Goal: Task Accomplishment & Management: Complete application form

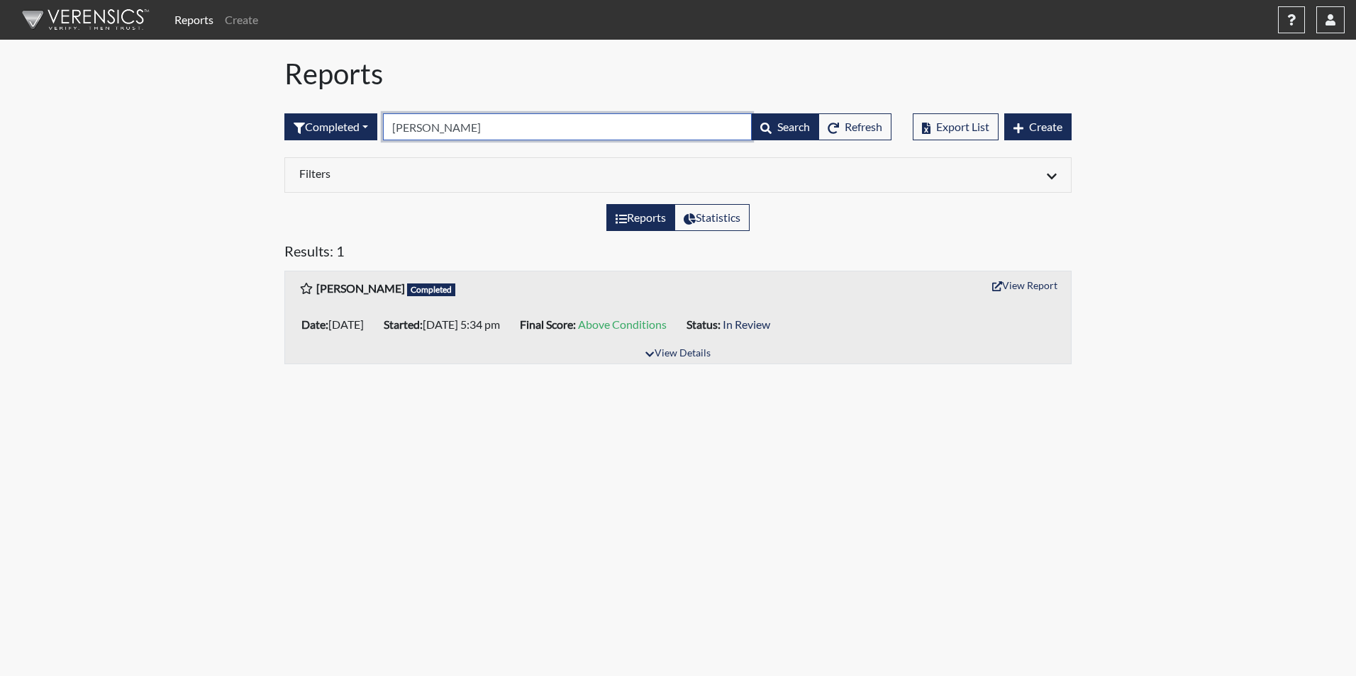
click at [443, 133] on input "[PERSON_NAME]" at bounding box center [567, 126] width 369 height 27
type input "p"
type input "5218"
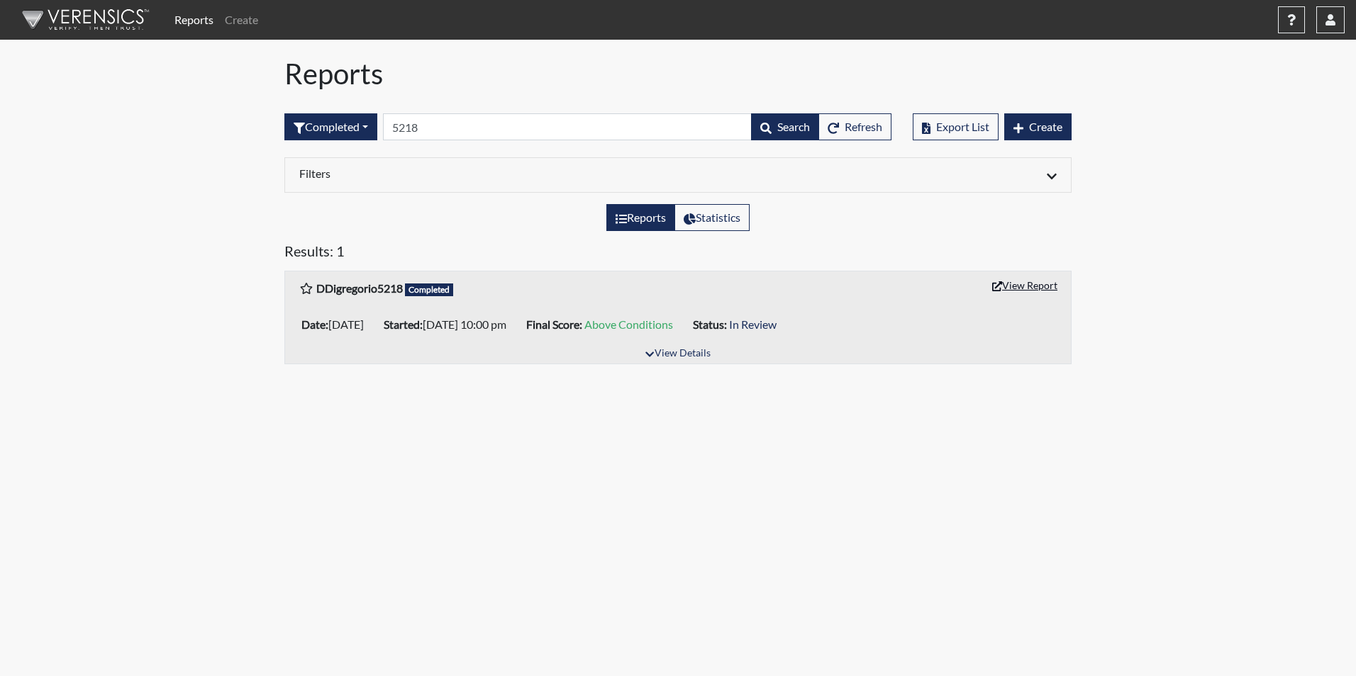
click at [1027, 288] on button "View Report" at bounding box center [1025, 285] width 78 height 22
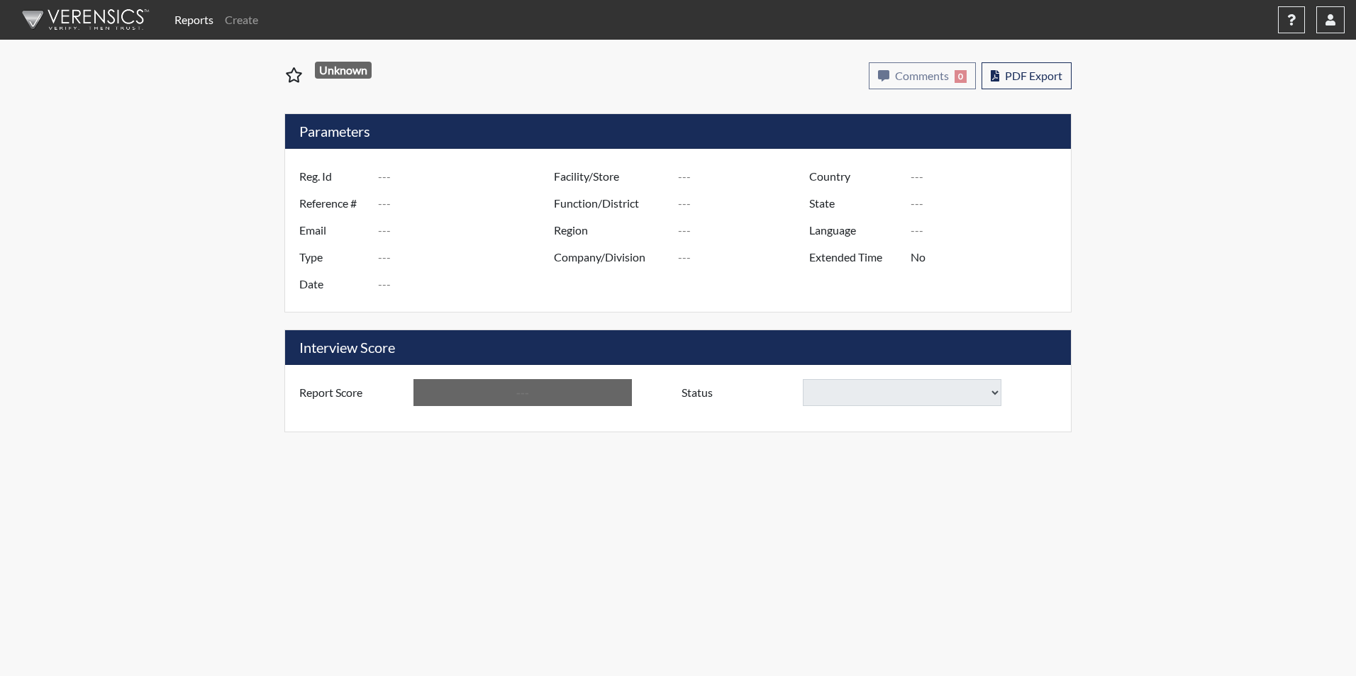
type input "DDigregorio5218"
type input "48473"
type input "[EMAIL_ADDRESS][DOMAIN_NAME]"
type input "Corrections Pre-Employment"
type input "[DATE]"
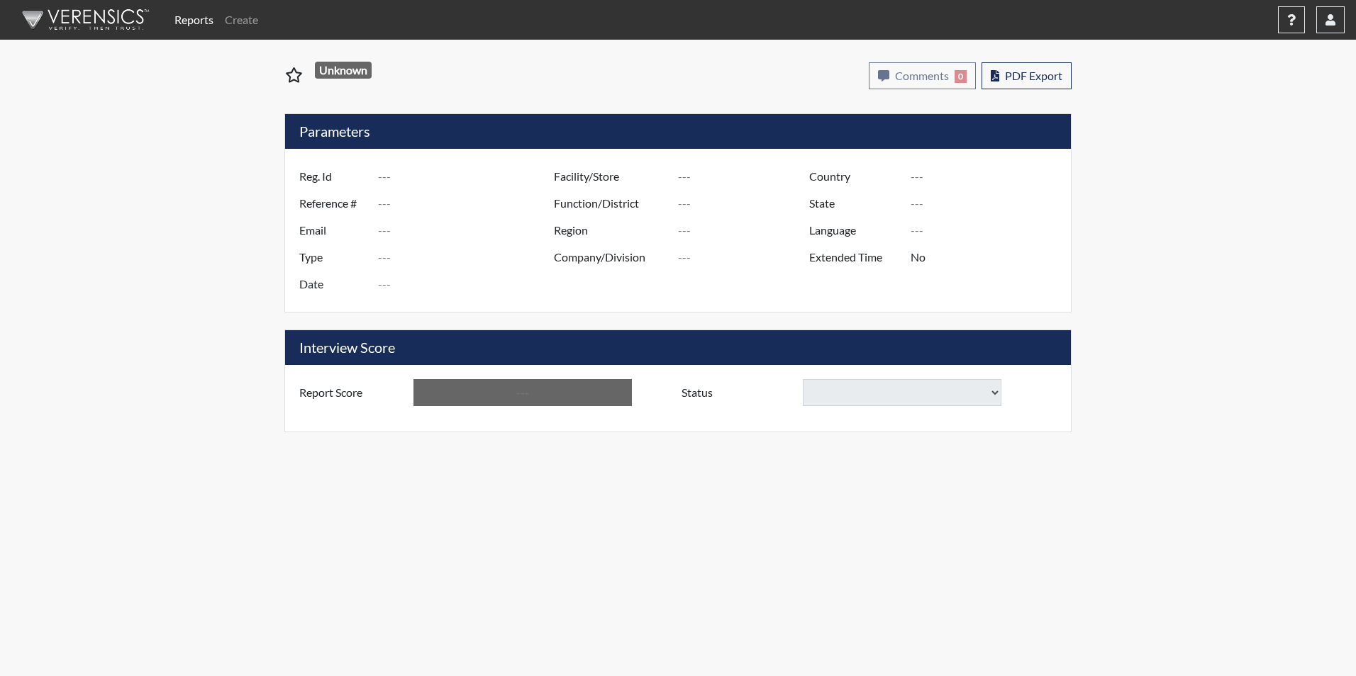
type input "Tyger River CI"
type input "[GEOGRAPHIC_DATA]"
type input "[US_STATE]"
type input "English"
type input "Yes"
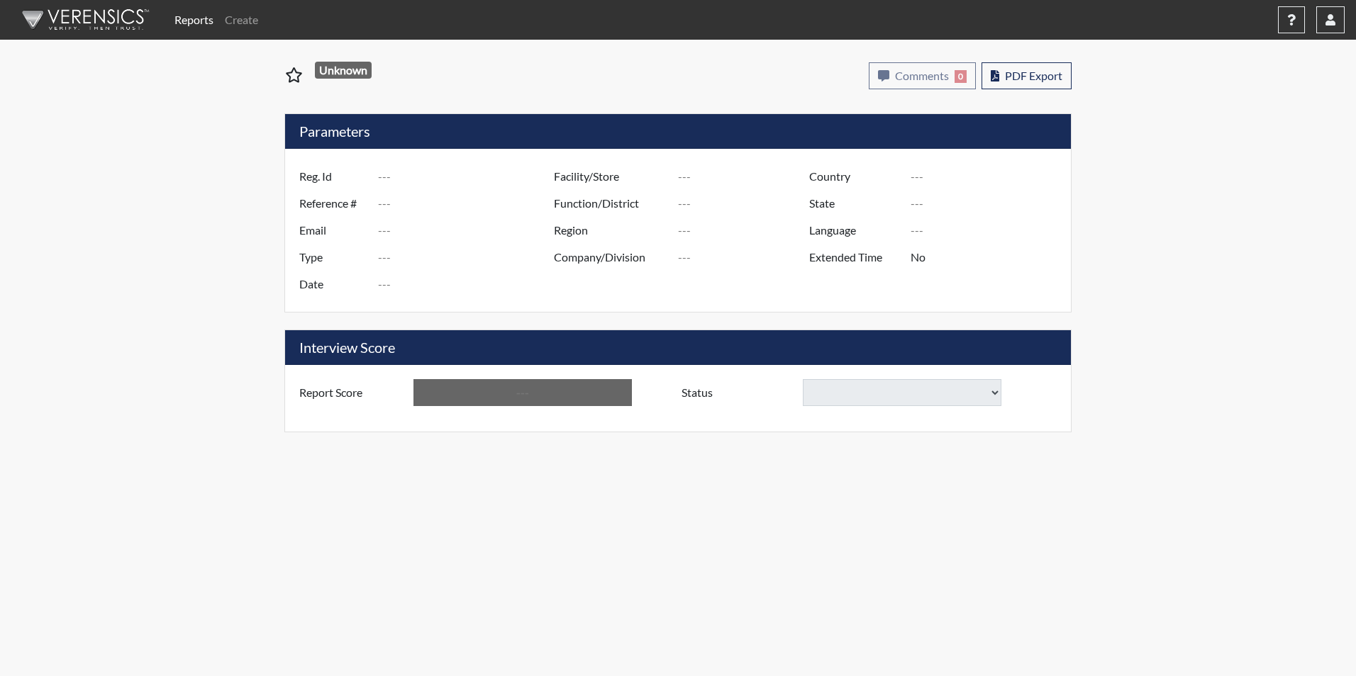
type input "Above Conditions"
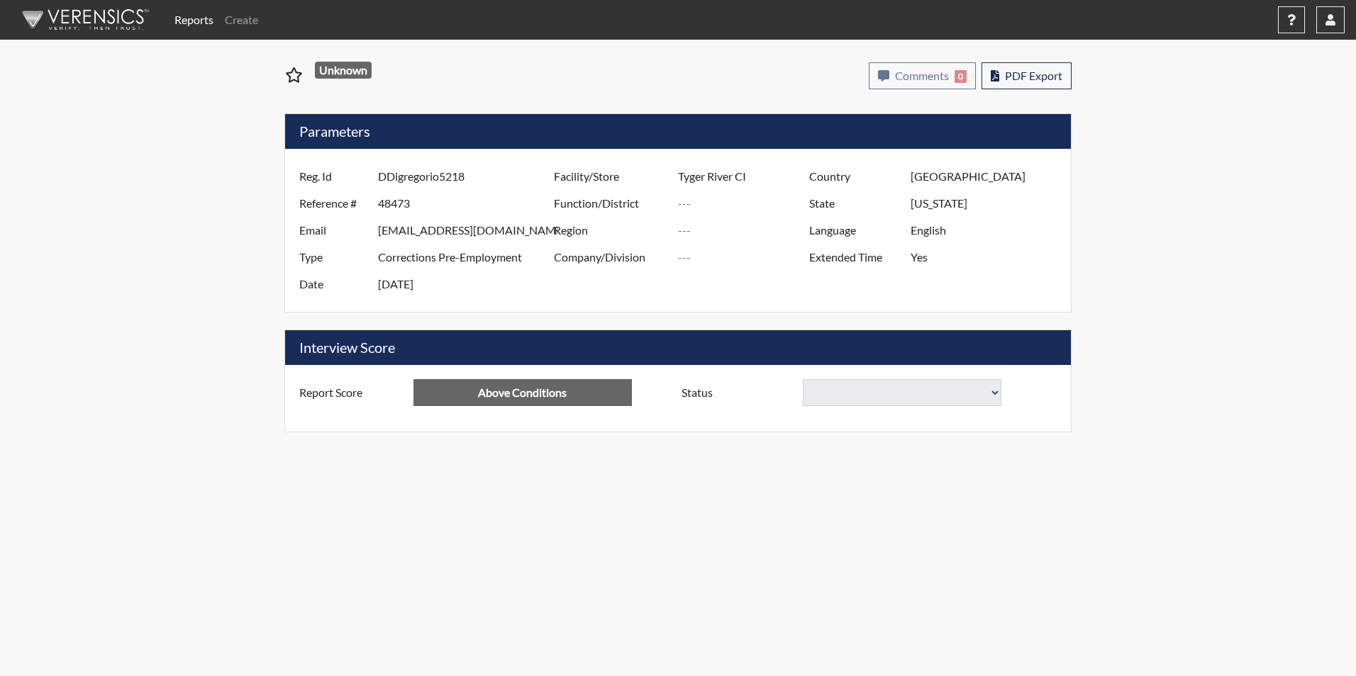
select select
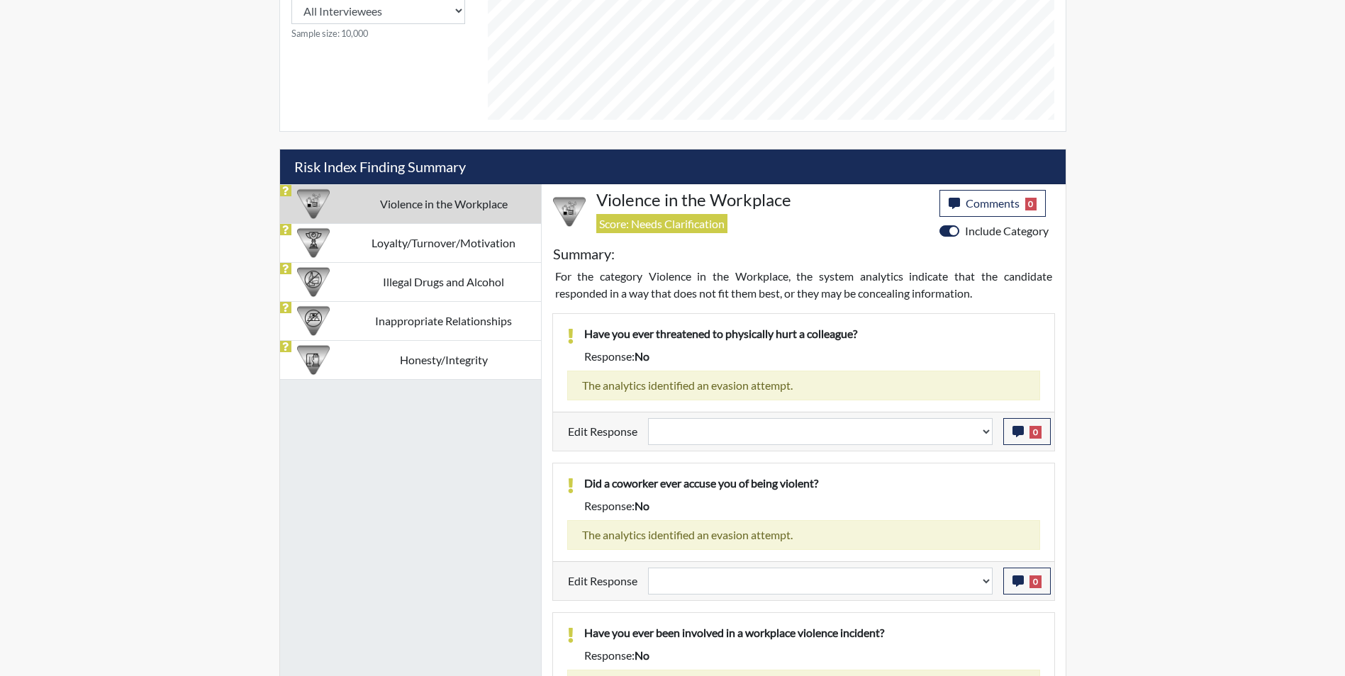
scroll to position [845, 0]
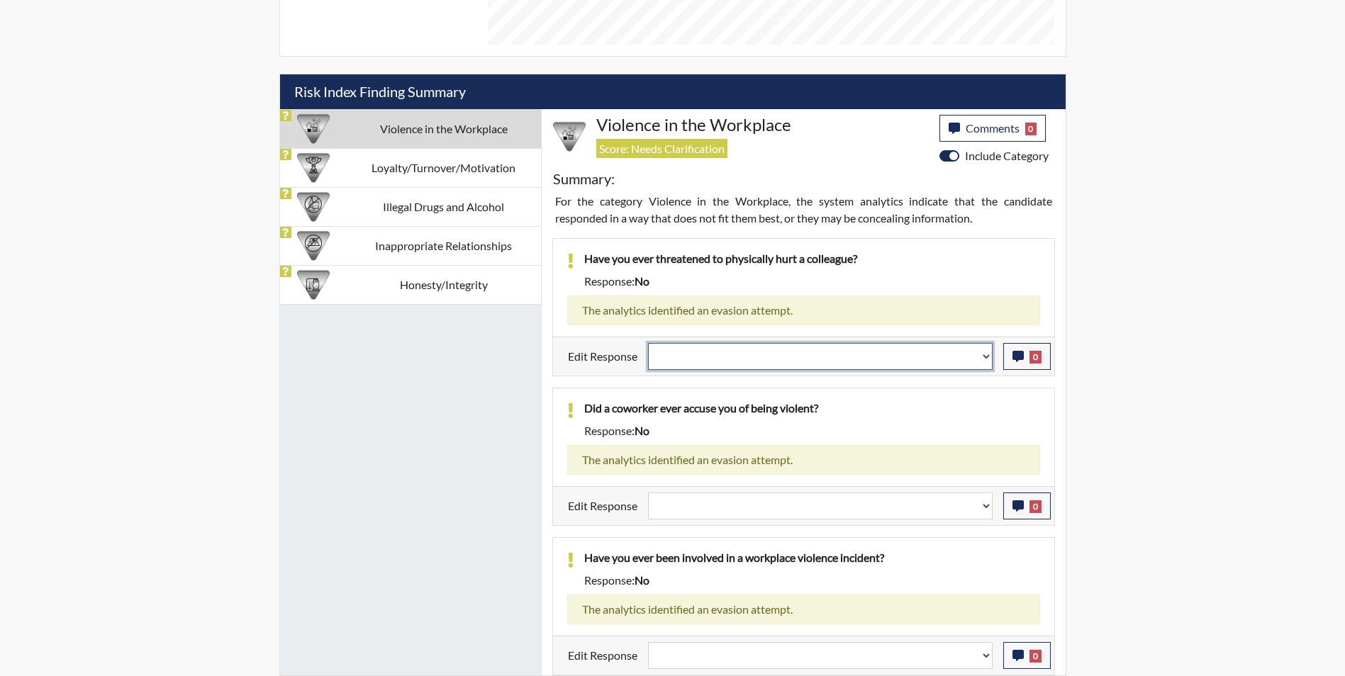
click at [742, 356] on select "Question is not relevant. Results will be updated. Reasonable explanation provi…" at bounding box center [820, 356] width 345 height 27
select select "reasonable-explanation-provided"
click at [648, 343] on select "Question is not relevant. Results will be updated. Reasonable explanation provi…" at bounding box center [820, 356] width 345 height 27
select select
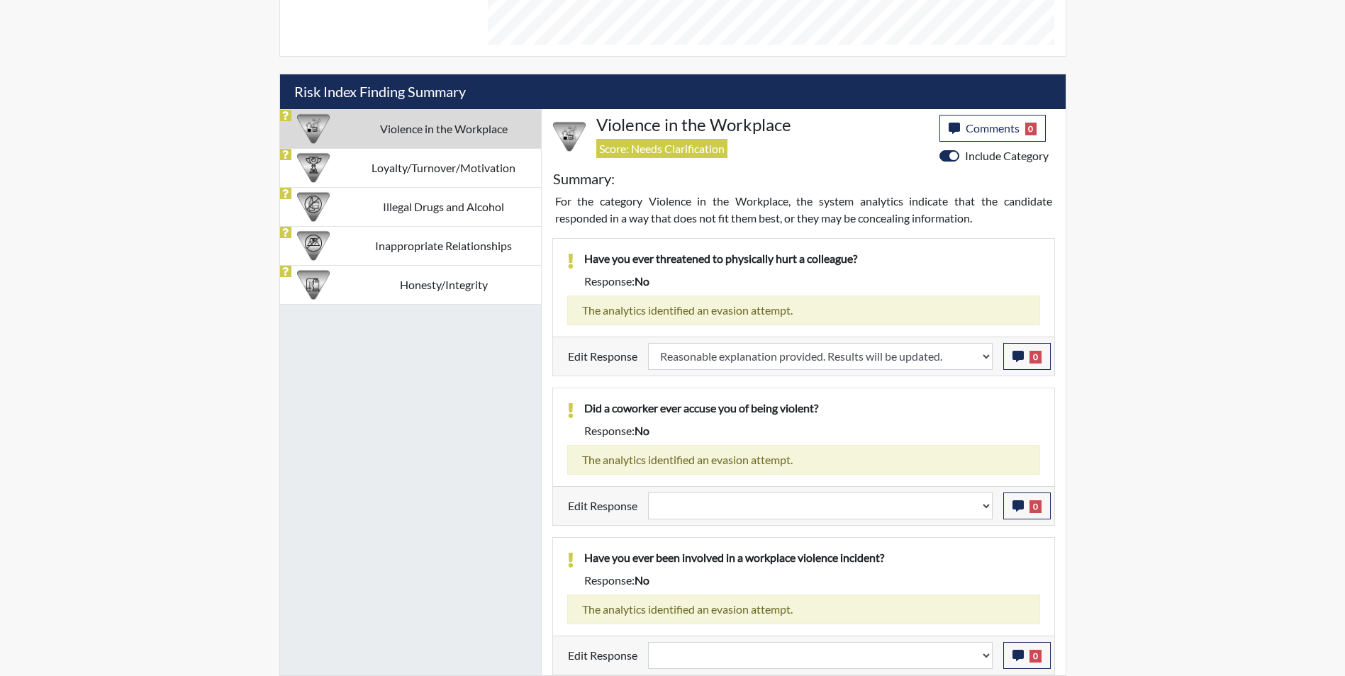
select select
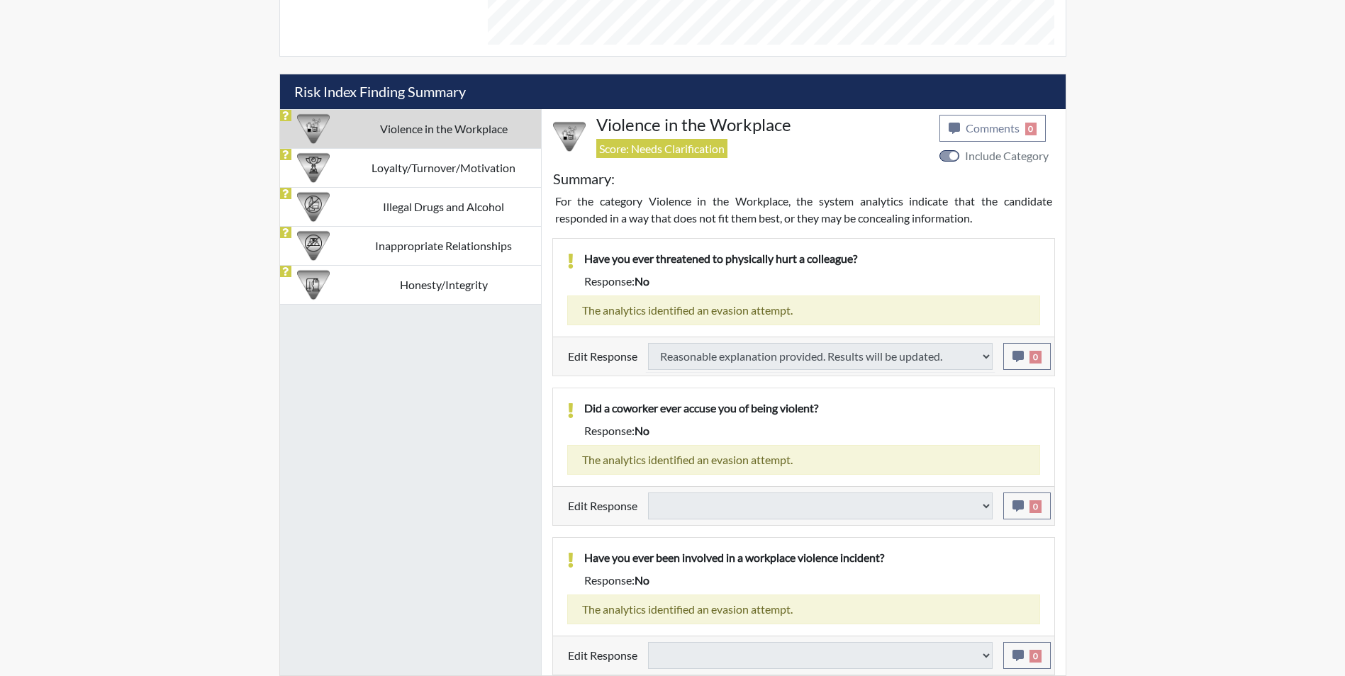
select select
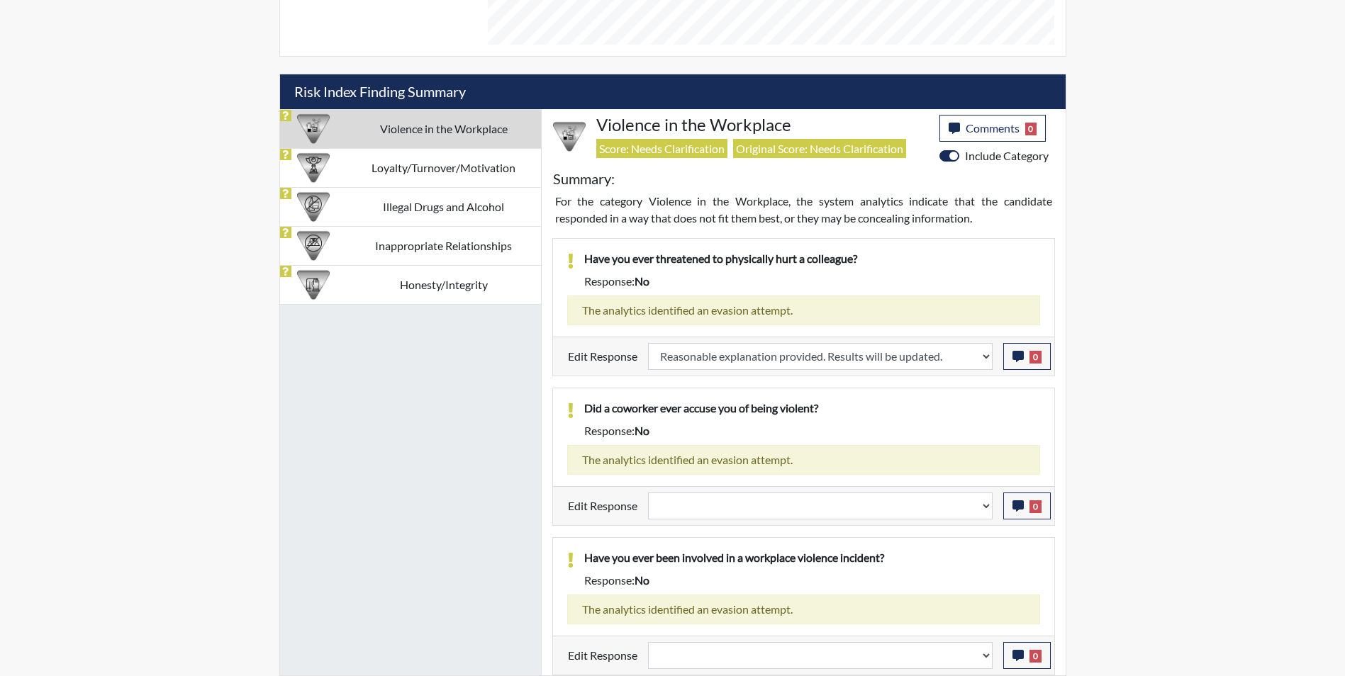
scroll to position [235, 589]
click at [726, 510] on select "Question is not relevant. Results will be updated. Reasonable explanation provi…" at bounding box center [820, 506] width 345 height 27
select select "reasonable-explanation-provided"
click at [648, 493] on select "Question is not relevant. Results will be updated. Reasonable explanation provi…" at bounding box center [820, 506] width 345 height 27
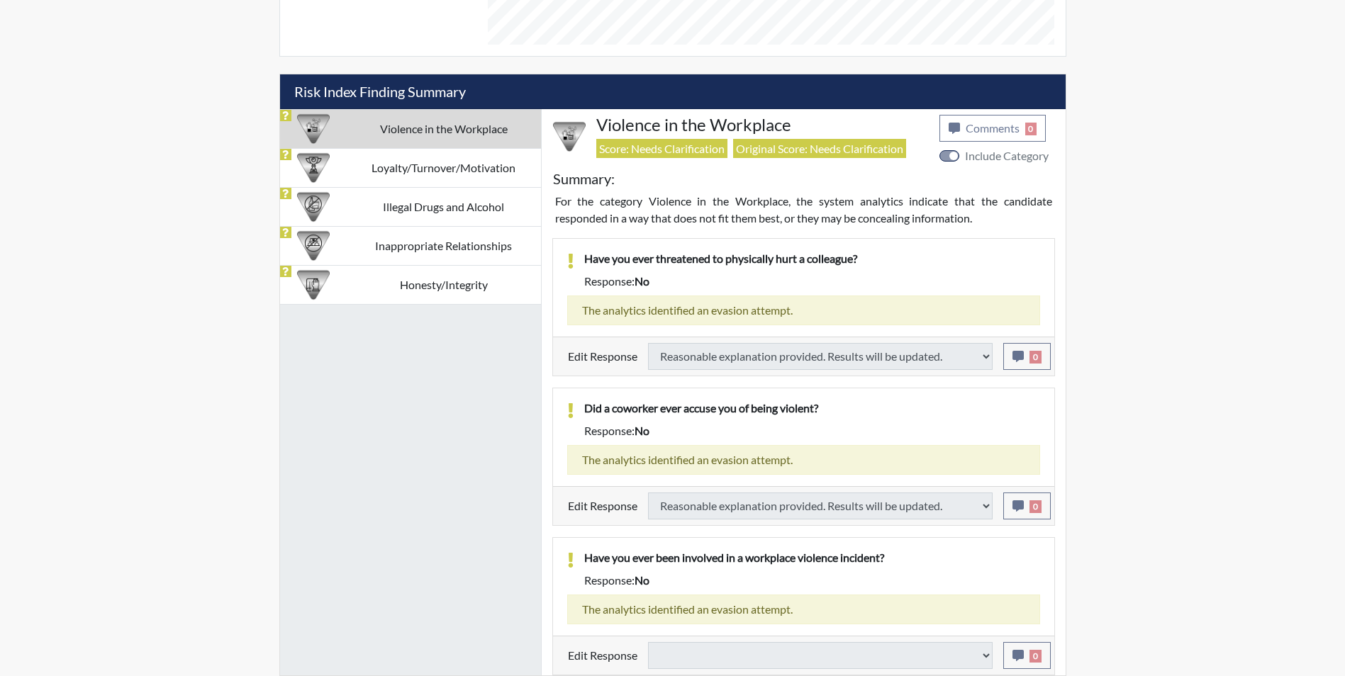
select select
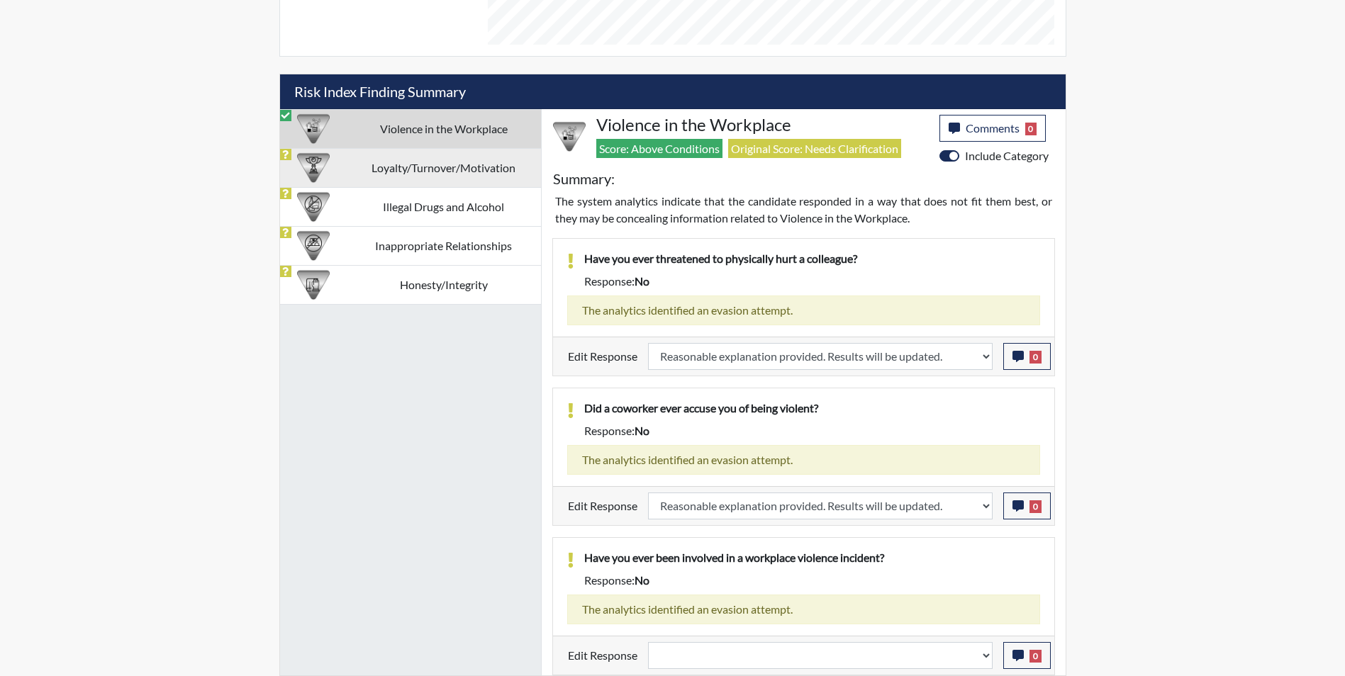
click at [386, 172] on td "Loyalty/Turnover/Motivation" at bounding box center [444, 167] width 194 height 39
select select
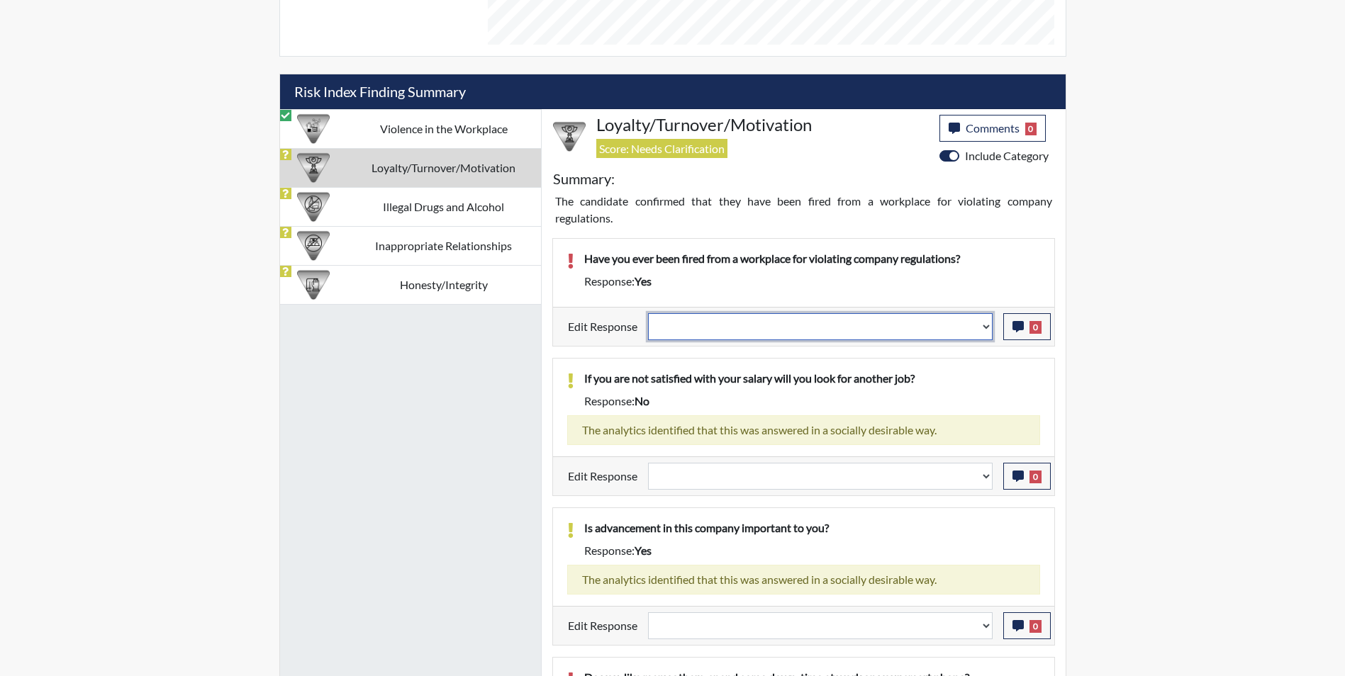
click at [774, 324] on select "Question is not relevant. Results will be updated. Reasonable explanation provi…" at bounding box center [820, 326] width 345 height 27
select select "reasonable-explanation-provided"
click at [648, 313] on select "Question is not relevant. Results will be updated. Reasonable explanation provi…" at bounding box center [820, 326] width 345 height 27
select select
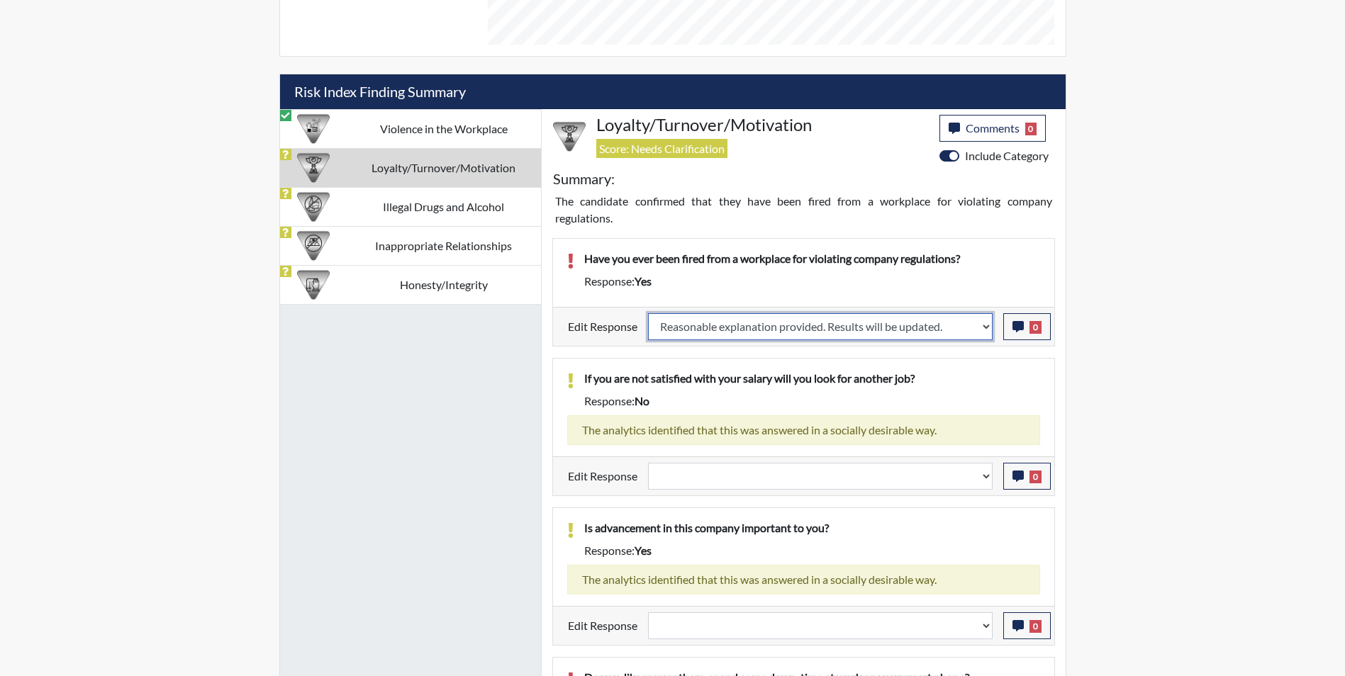
select select
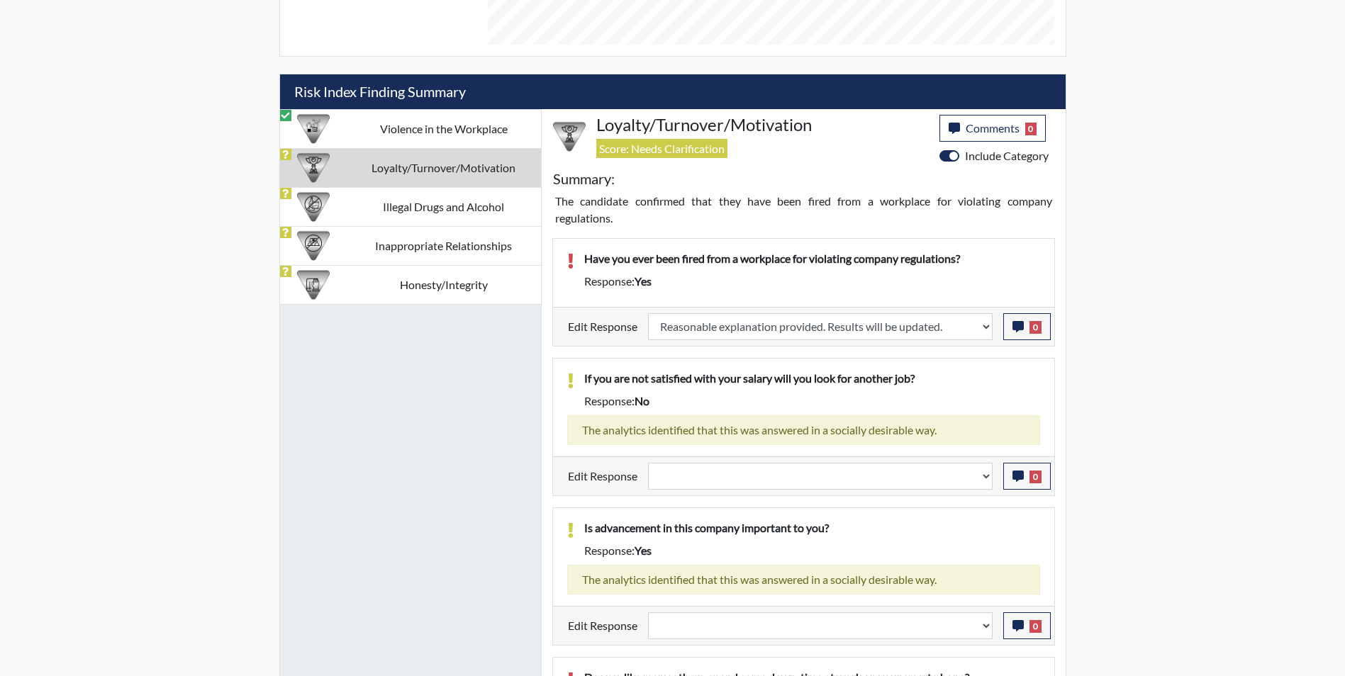
select select
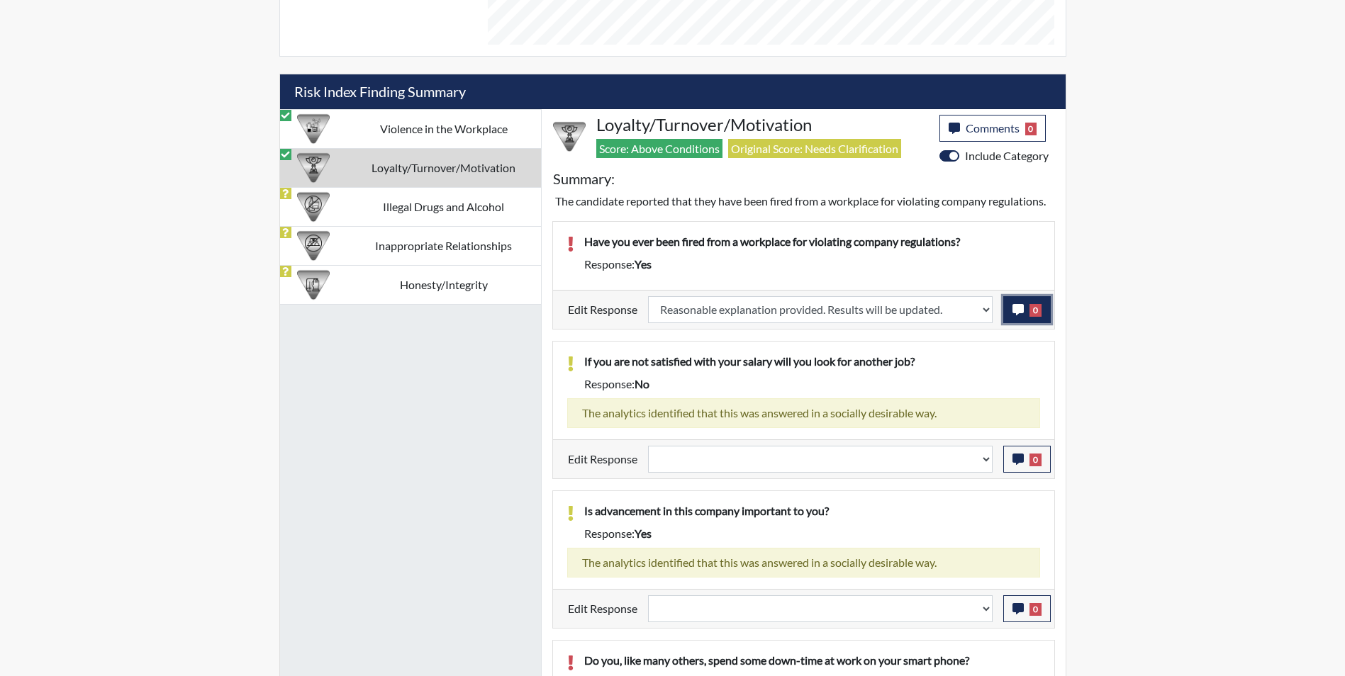
click at [1017, 316] on icon "button" at bounding box center [1018, 309] width 11 height 11
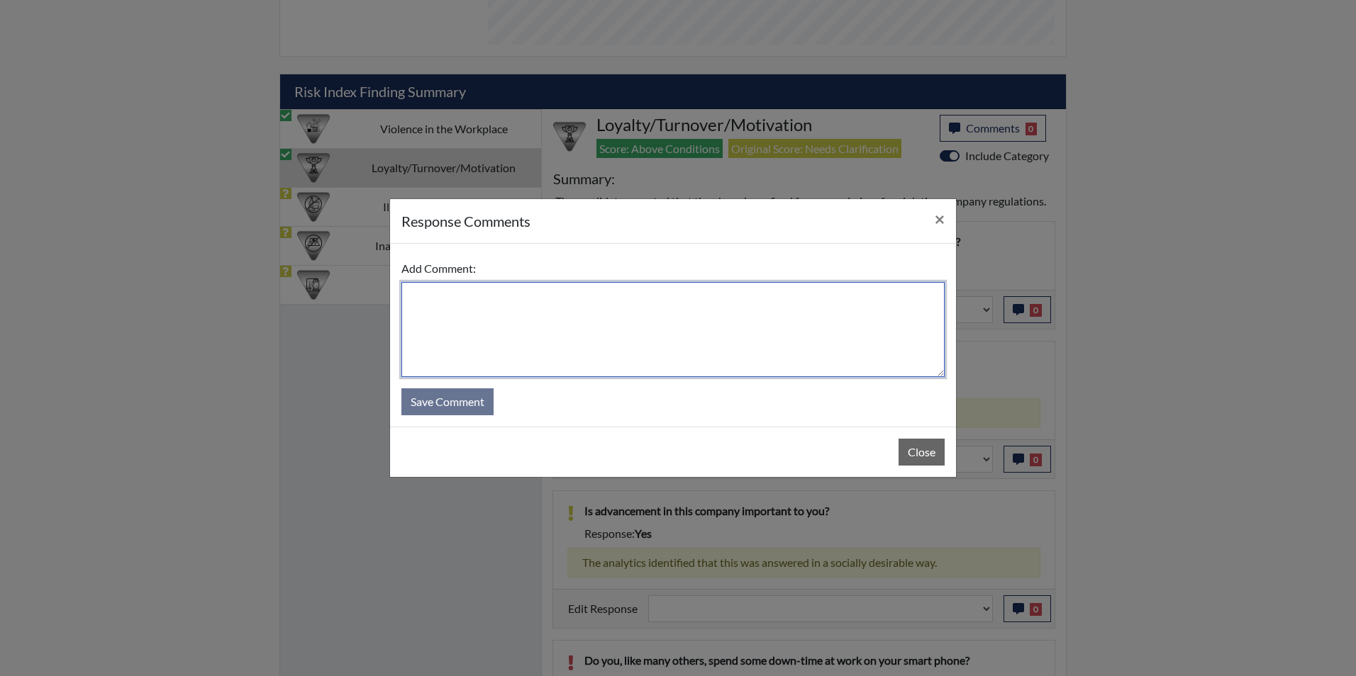
click at [586, 303] on textarea at bounding box center [672, 329] width 543 height 95
type textarea "W"
type textarea "Fired for using profanity"
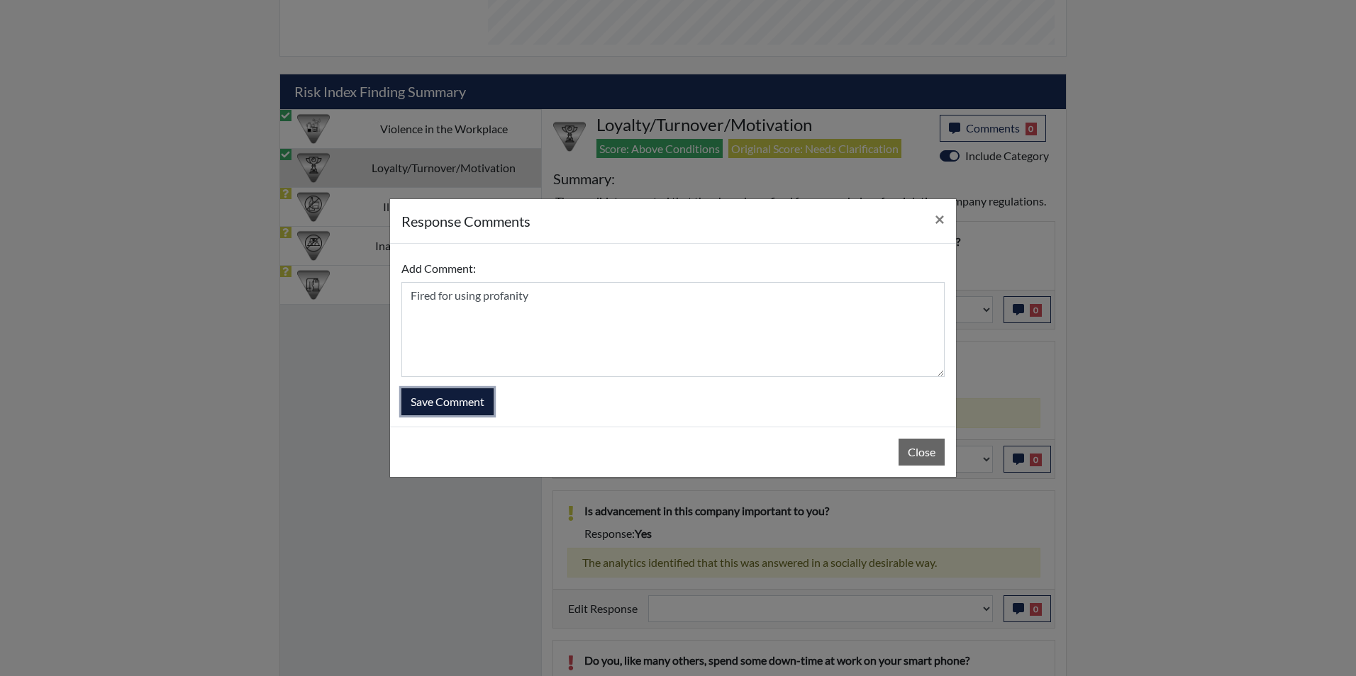
click at [442, 411] on button "Save Comment" at bounding box center [447, 402] width 92 height 27
select select
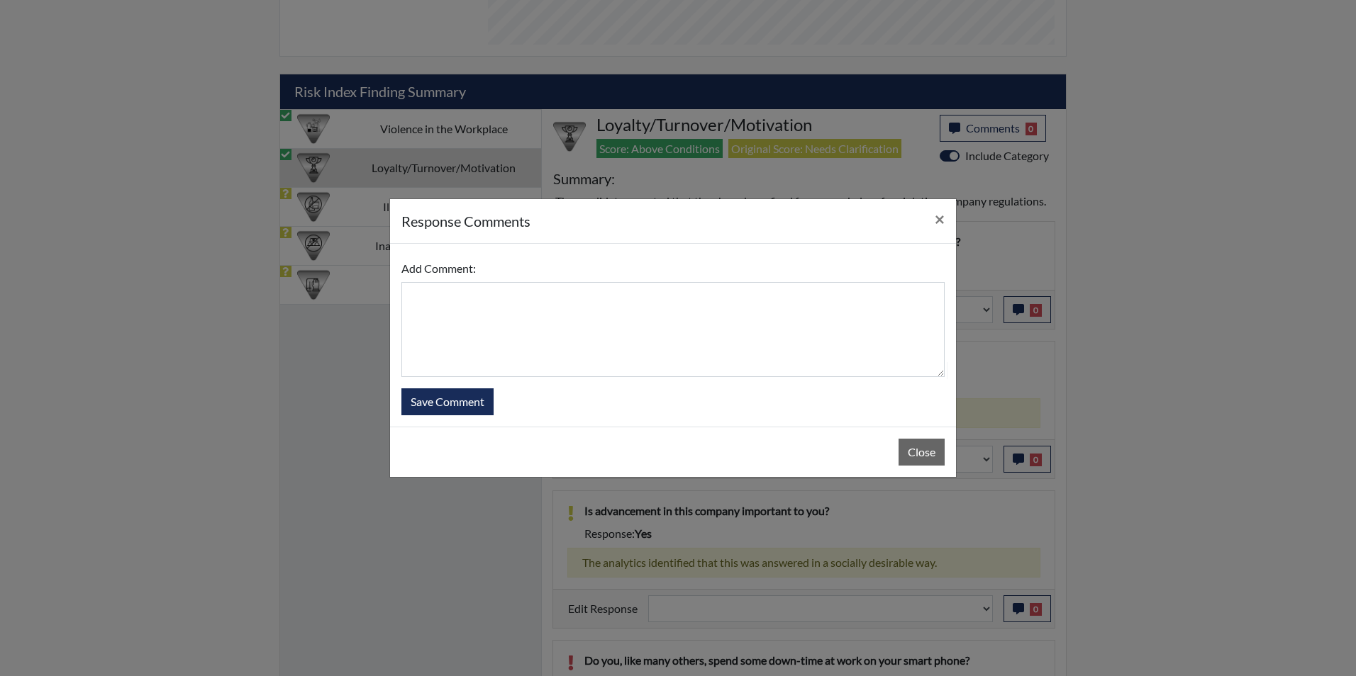
select select
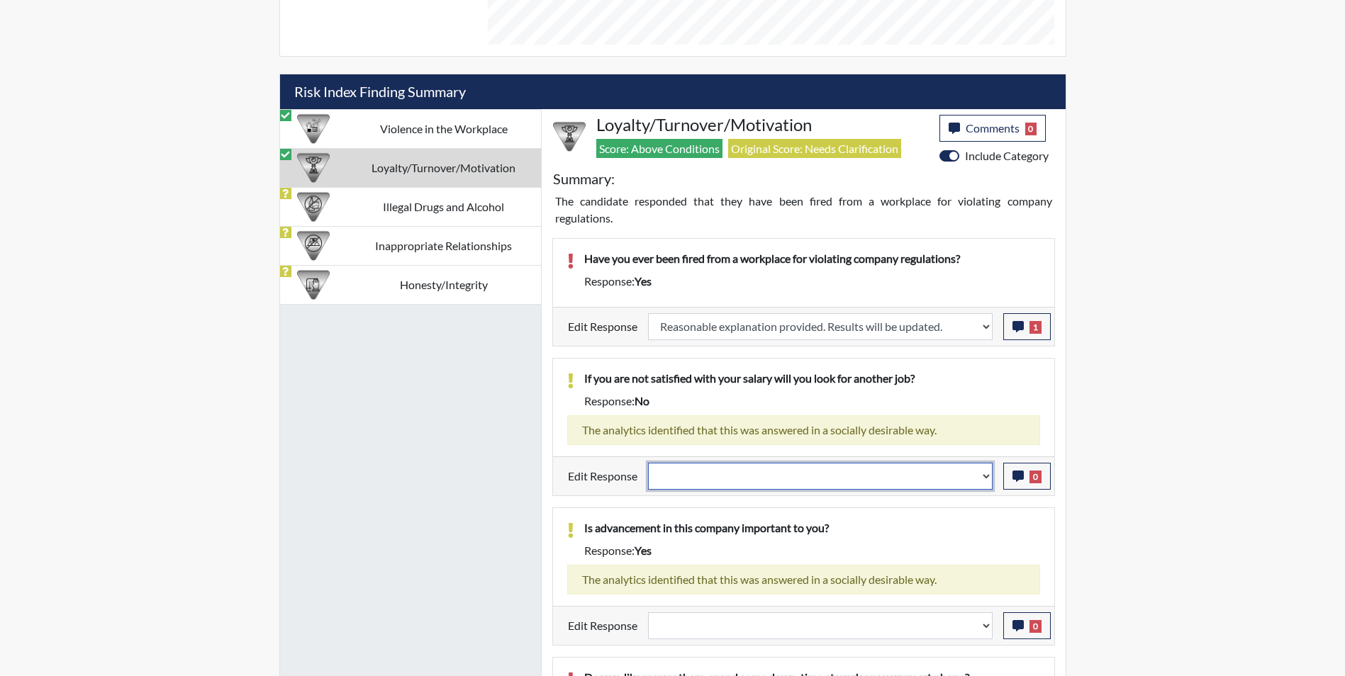
click at [679, 479] on select "Question is not relevant. Results will be updated. Reasonable explanation provi…" at bounding box center [820, 476] width 345 height 27
select select "reasonable-explanation-provided"
click at [648, 463] on select "Question is not relevant. Results will be updated. Reasonable explanation provi…" at bounding box center [820, 476] width 345 height 27
select select
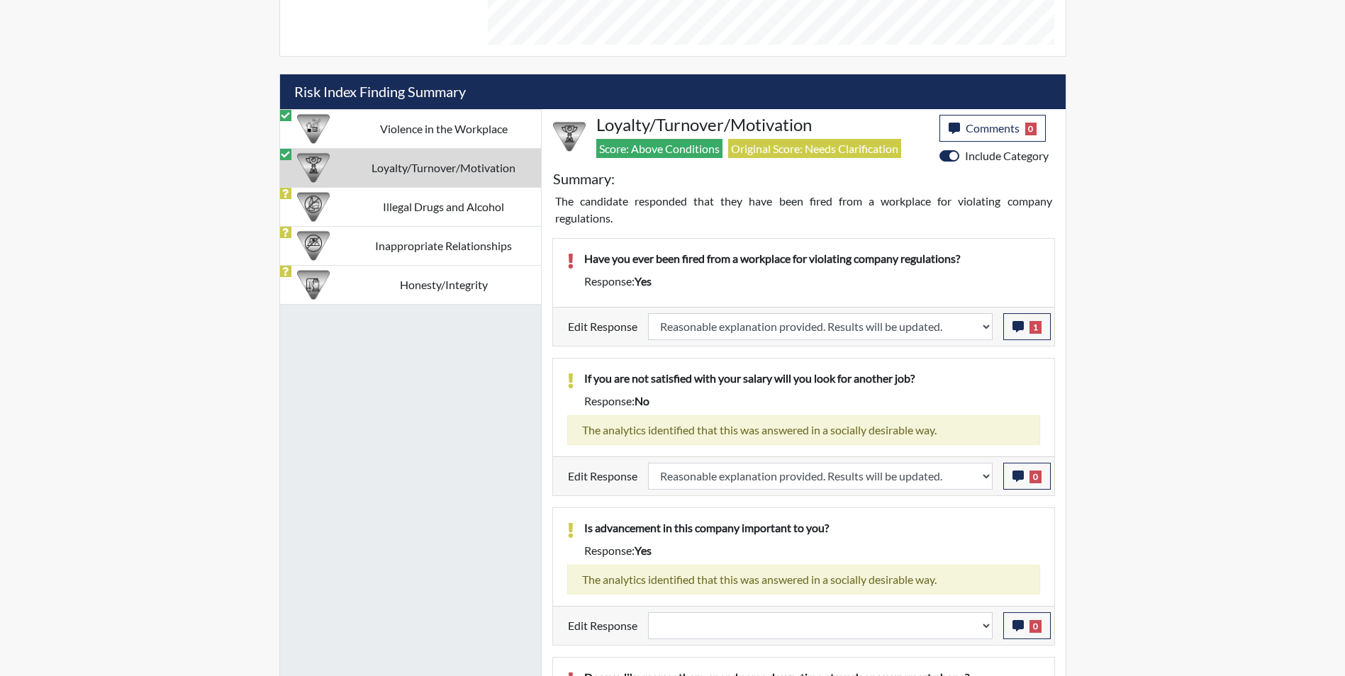
select select
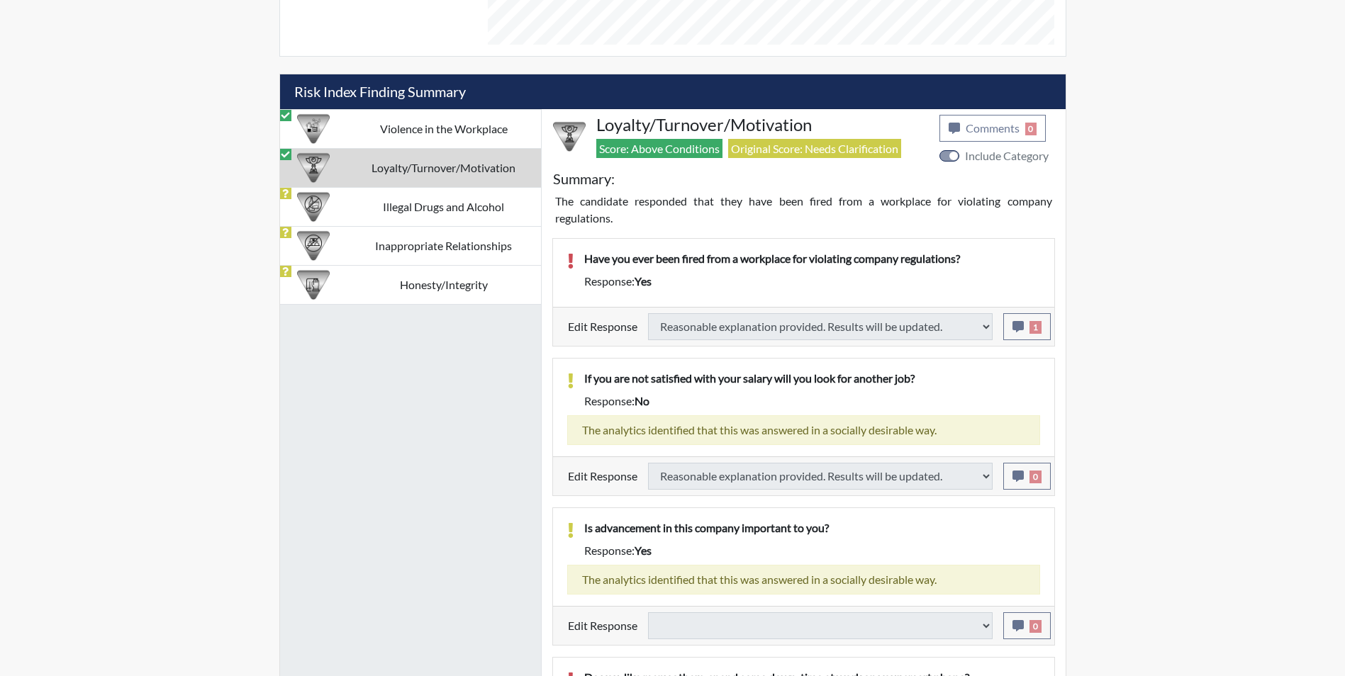
select select
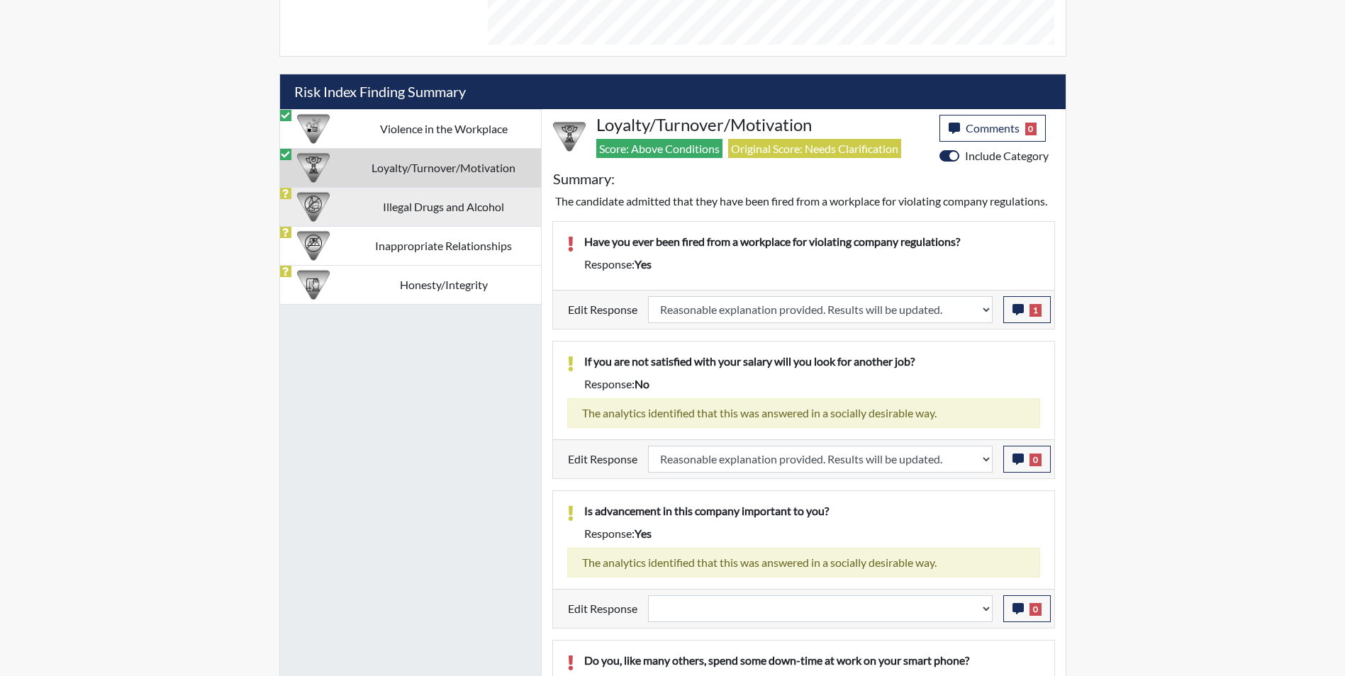
click at [403, 209] on td "Illegal Drugs and Alcohol" at bounding box center [444, 206] width 194 height 39
select select
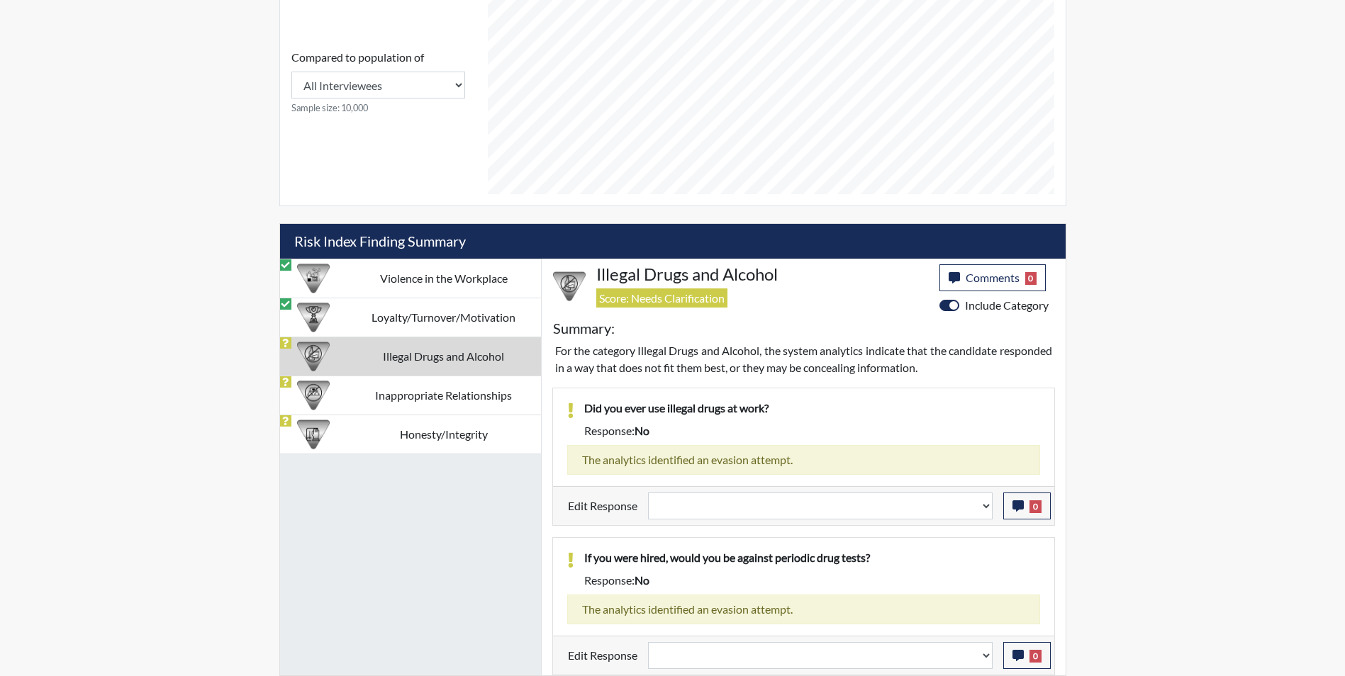
scroll to position [696, 0]
click at [732, 511] on select "Question is not relevant. Results will be updated. Reasonable explanation provi…" at bounding box center [820, 506] width 345 height 27
select select "reasonable-explanation-provided"
click at [648, 493] on select "Question is not relevant. Results will be updated. Reasonable explanation provi…" at bounding box center [820, 506] width 345 height 27
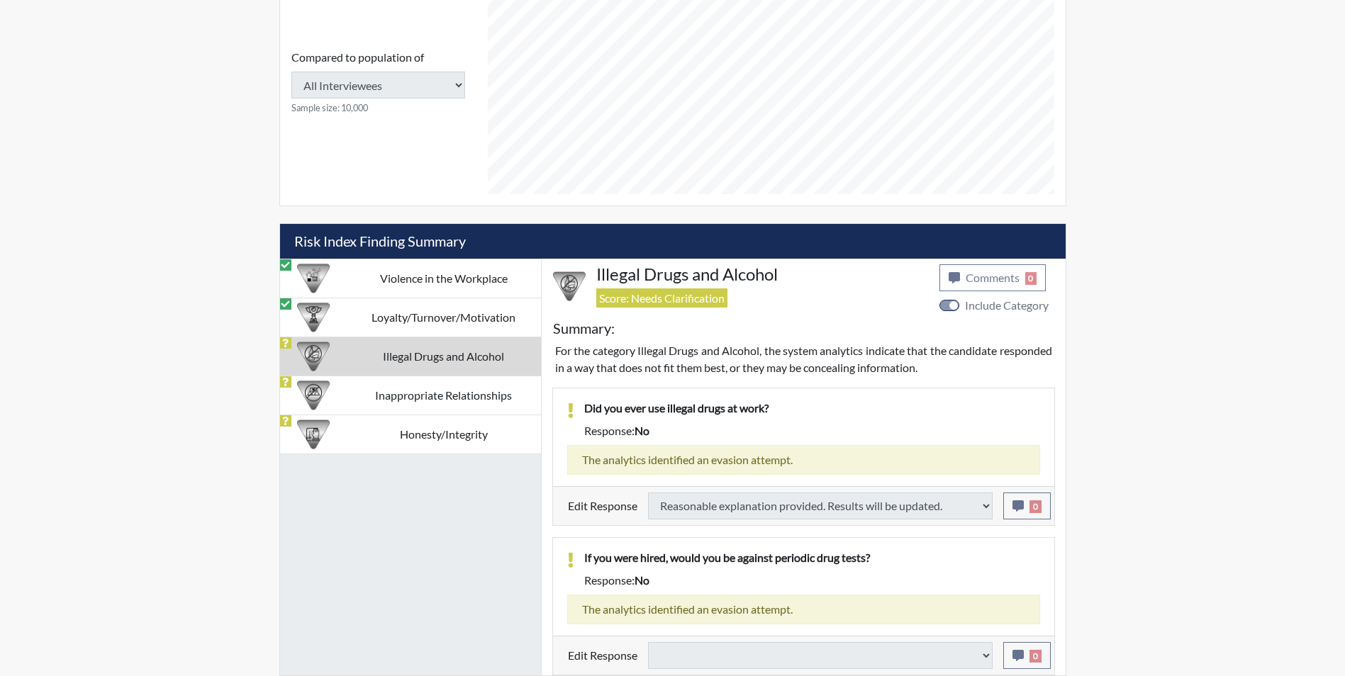
select select
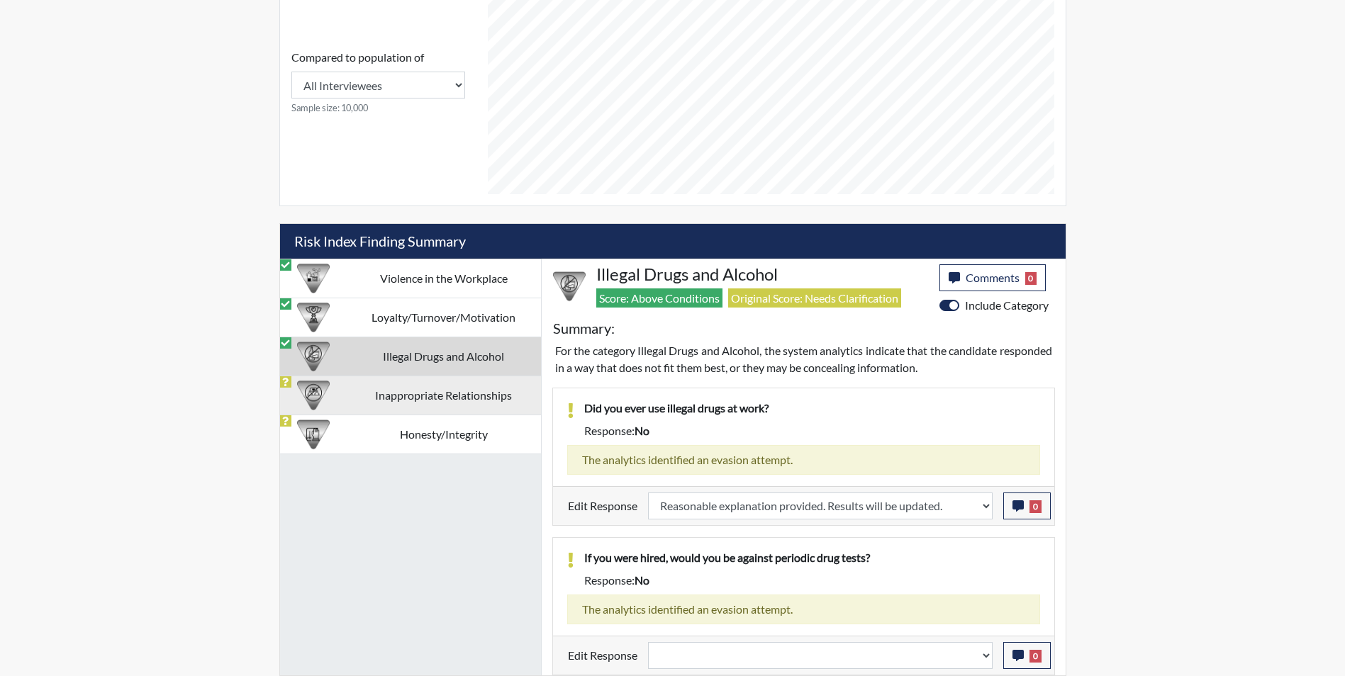
scroll to position [235, 589]
click at [451, 399] on td "Inappropriate Relationships" at bounding box center [444, 395] width 194 height 39
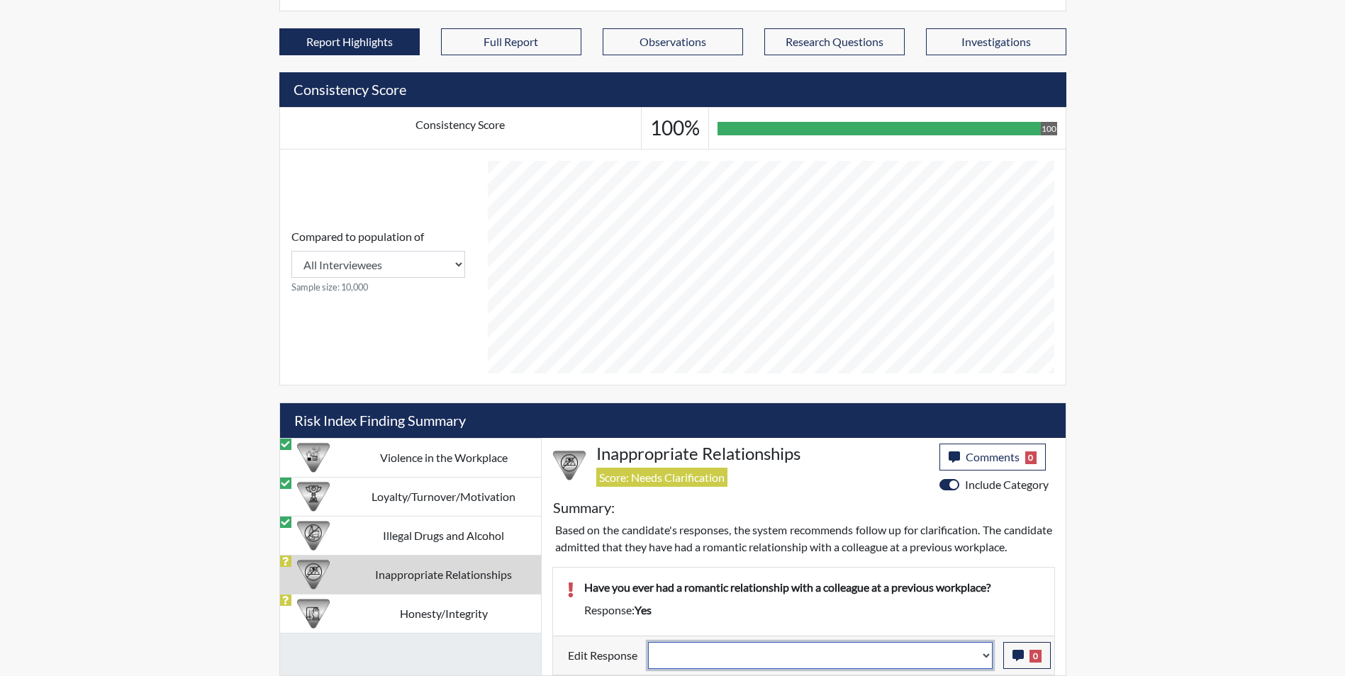
click at [754, 660] on select "Question is not relevant. Results will be updated. Reasonable explanation provi…" at bounding box center [820, 655] width 345 height 27
select select "reasonable-explanation-provided"
click at [648, 642] on select "Question is not relevant. Results will be updated. Reasonable explanation provi…" at bounding box center [820, 655] width 345 height 27
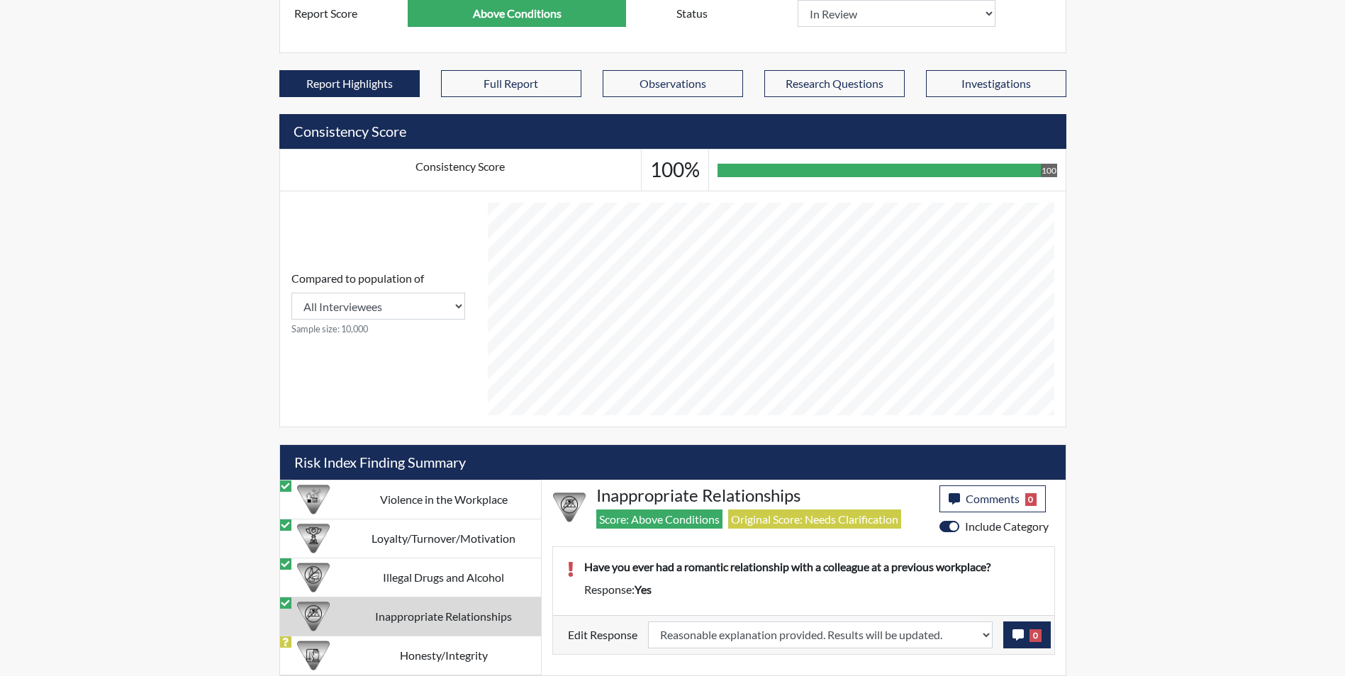
scroll to position [235, 589]
click at [1018, 633] on icon "button" at bounding box center [1018, 635] width 11 height 11
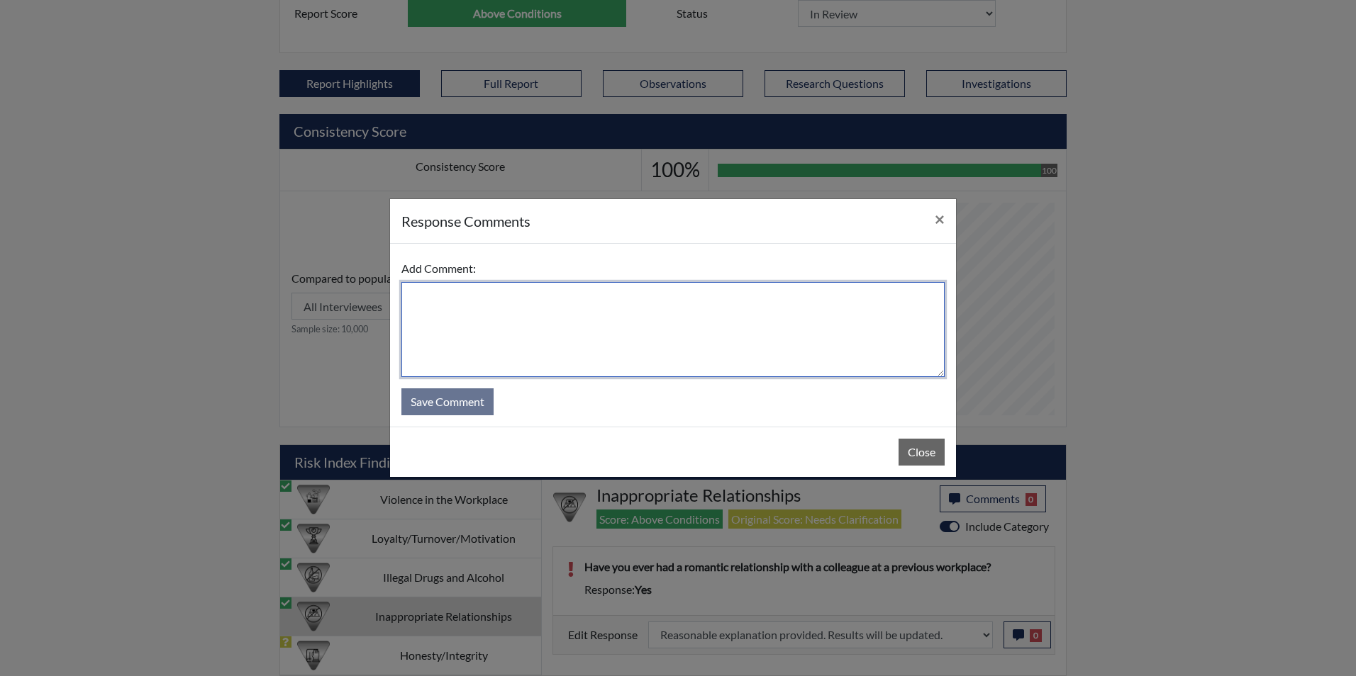
click at [464, 292] on textarea at bounding box center [672, 329] width 543 height 95
type textarea "Applicant answered no"
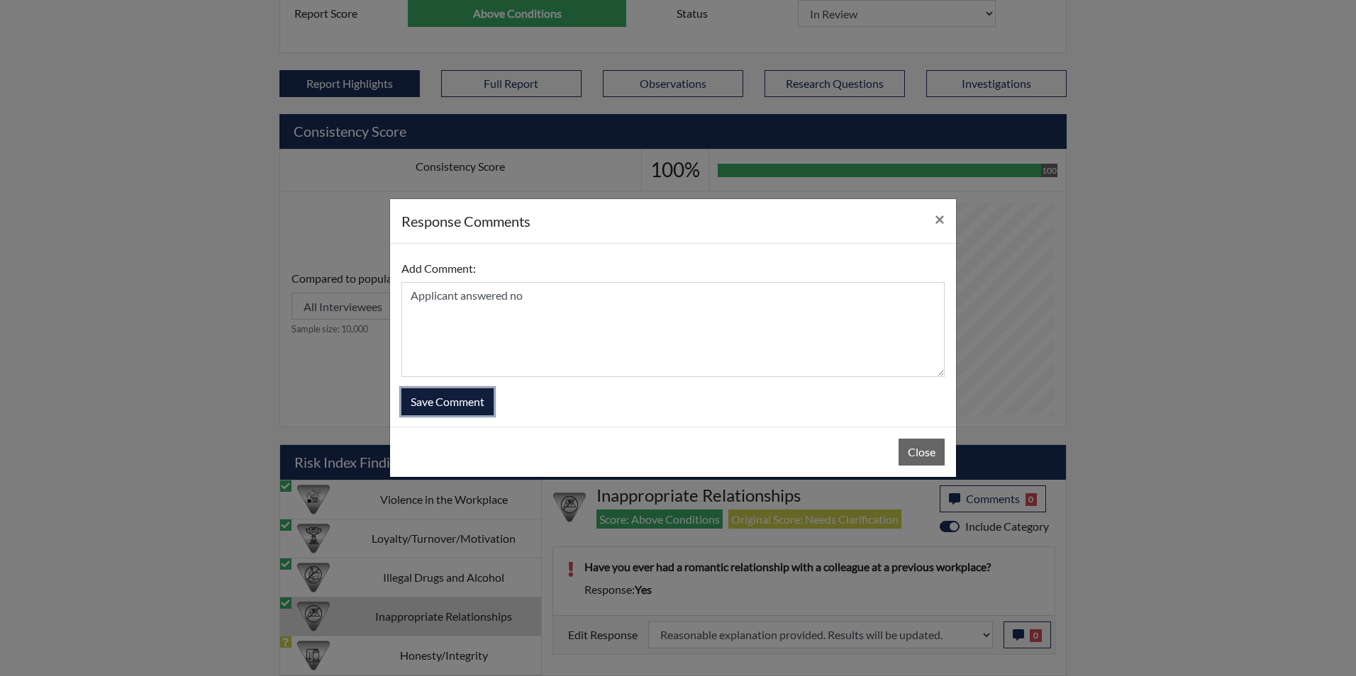
click at [462, 406] on button "Save Comment" at bounding box center [447, 402] width 92 height 27
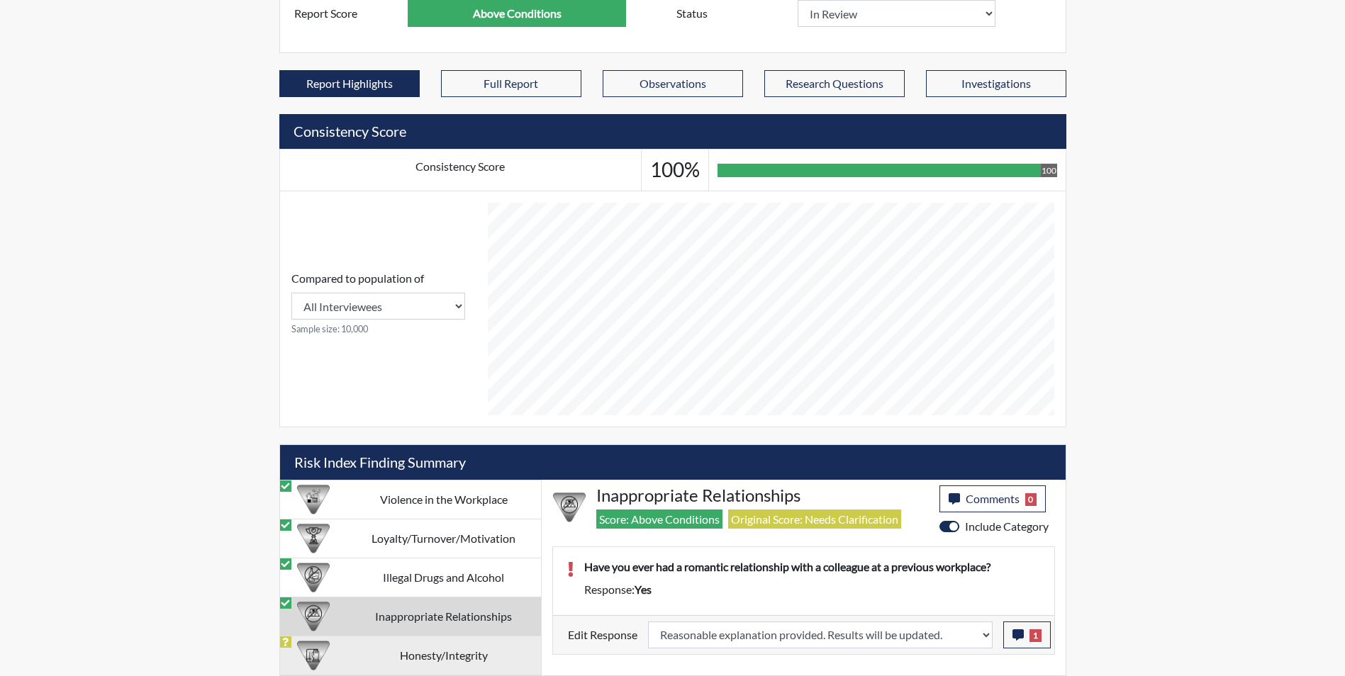
click at [374, 645] on td "Honesty/Integrity" at bounding box center [444, 655] width 194 height 39
select select
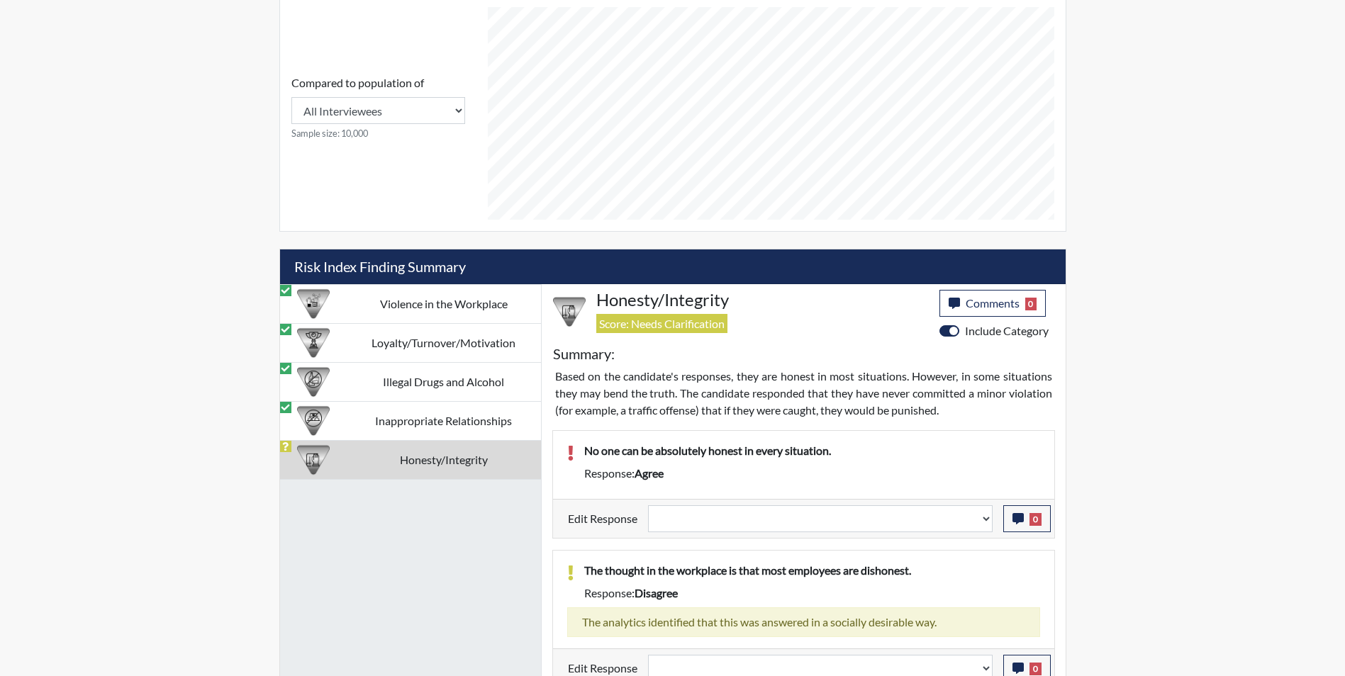
scroll to position [687, 0]
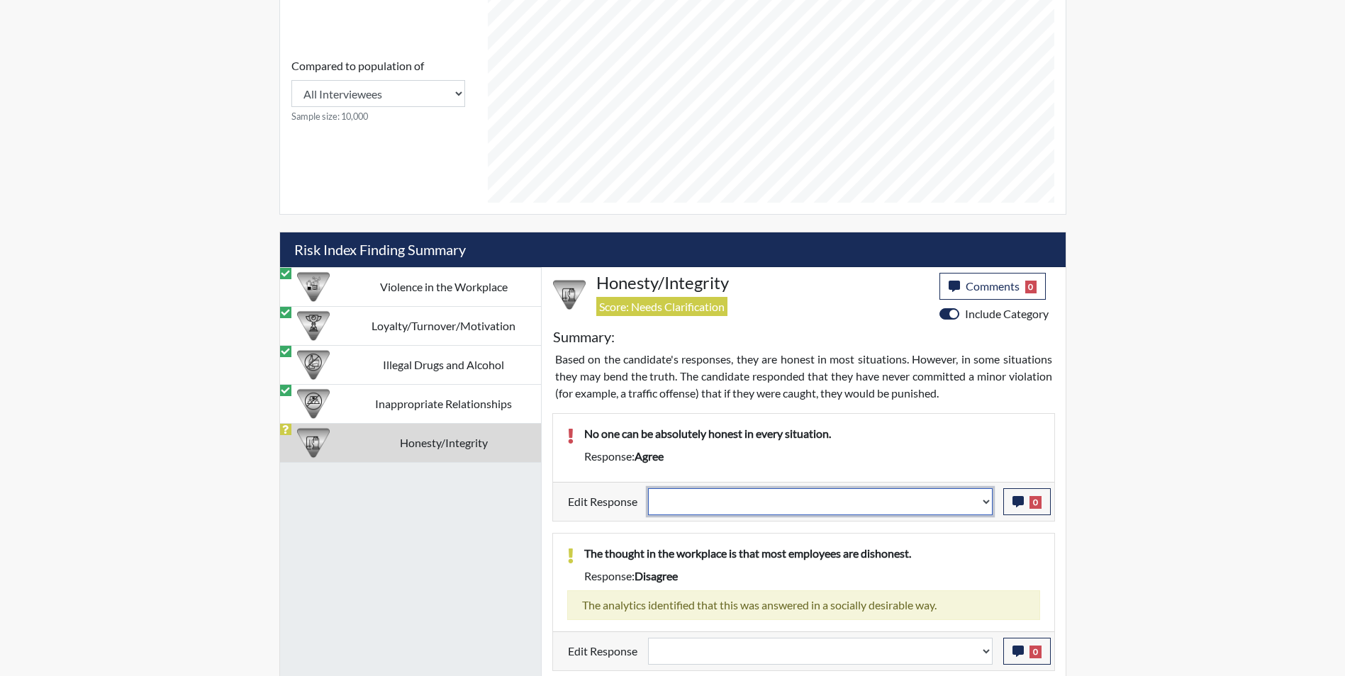
click at [726, 507] on select "Question is not relevant. Results will be updated. Reasonable explanation provi…" at bounding box center [820, 502] width 345 height 27
select select "reasonable-explanation-provided"
click at [648, 489] on select "Question is not relevant. Results will be updated. Reasonable explanation provi…" at bounding box center [820, 502] width 345 height 27
select select
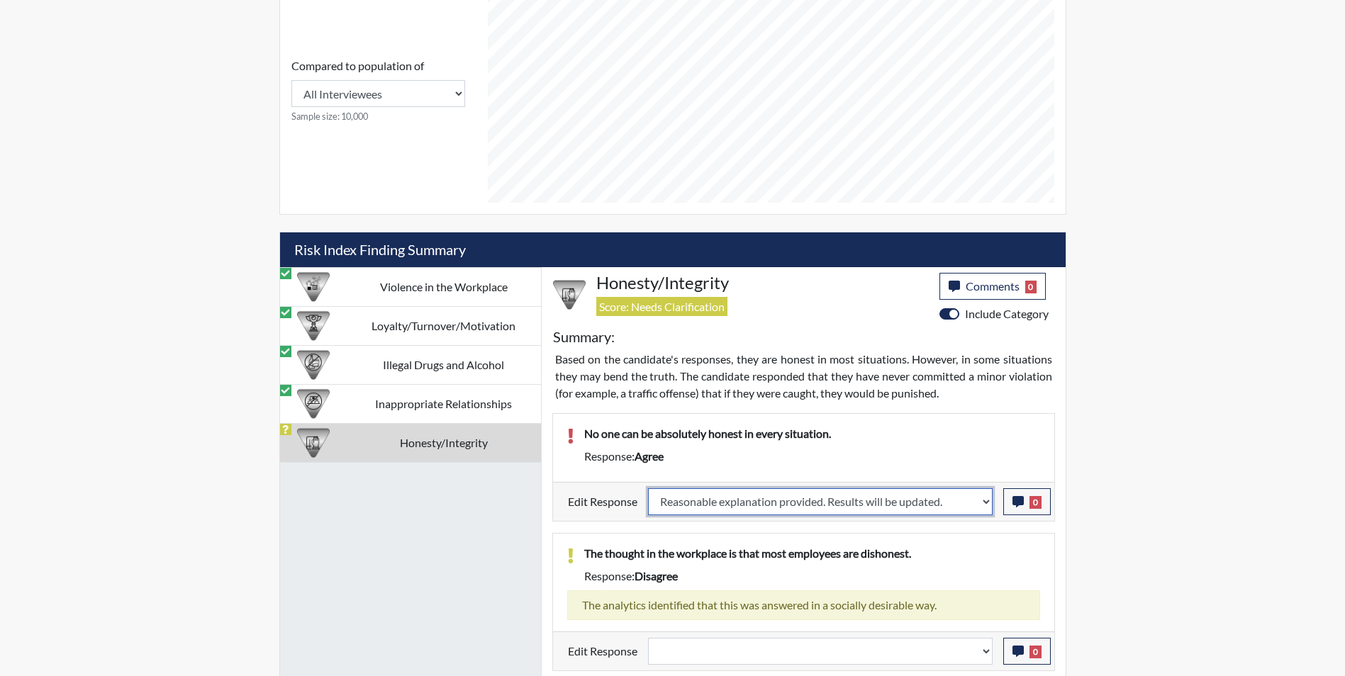
select select
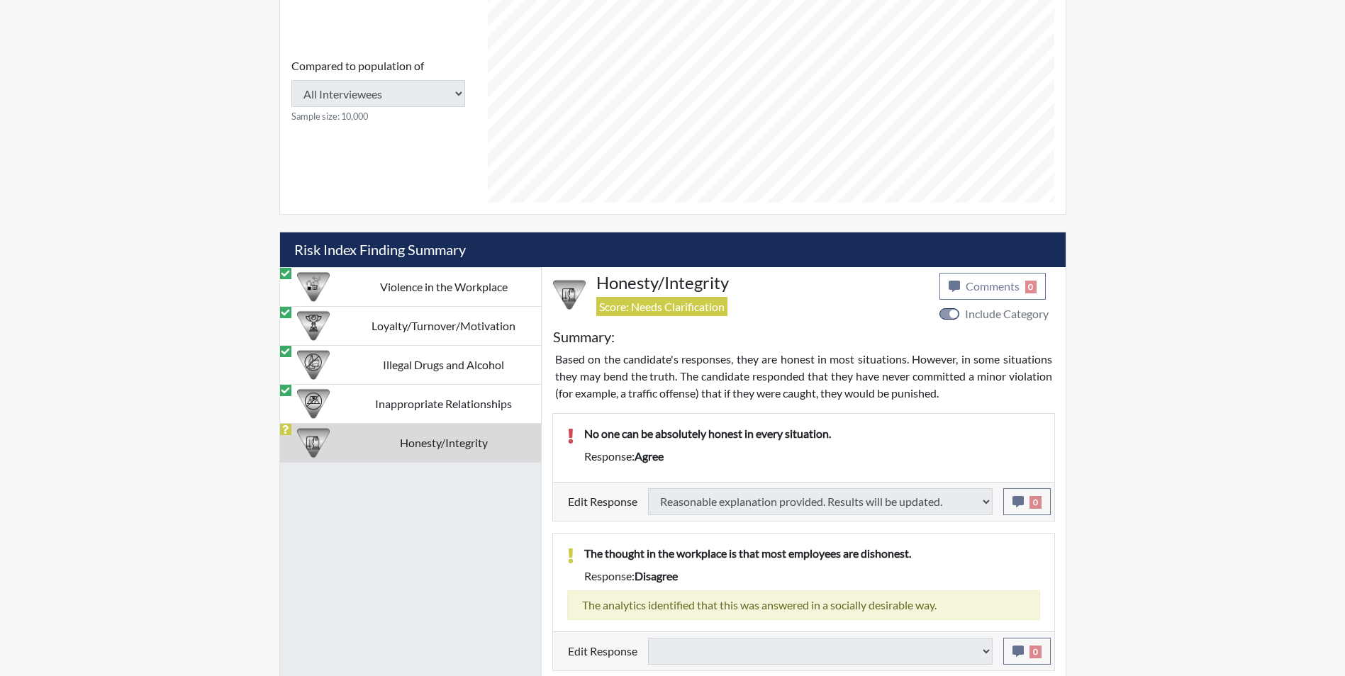
select select
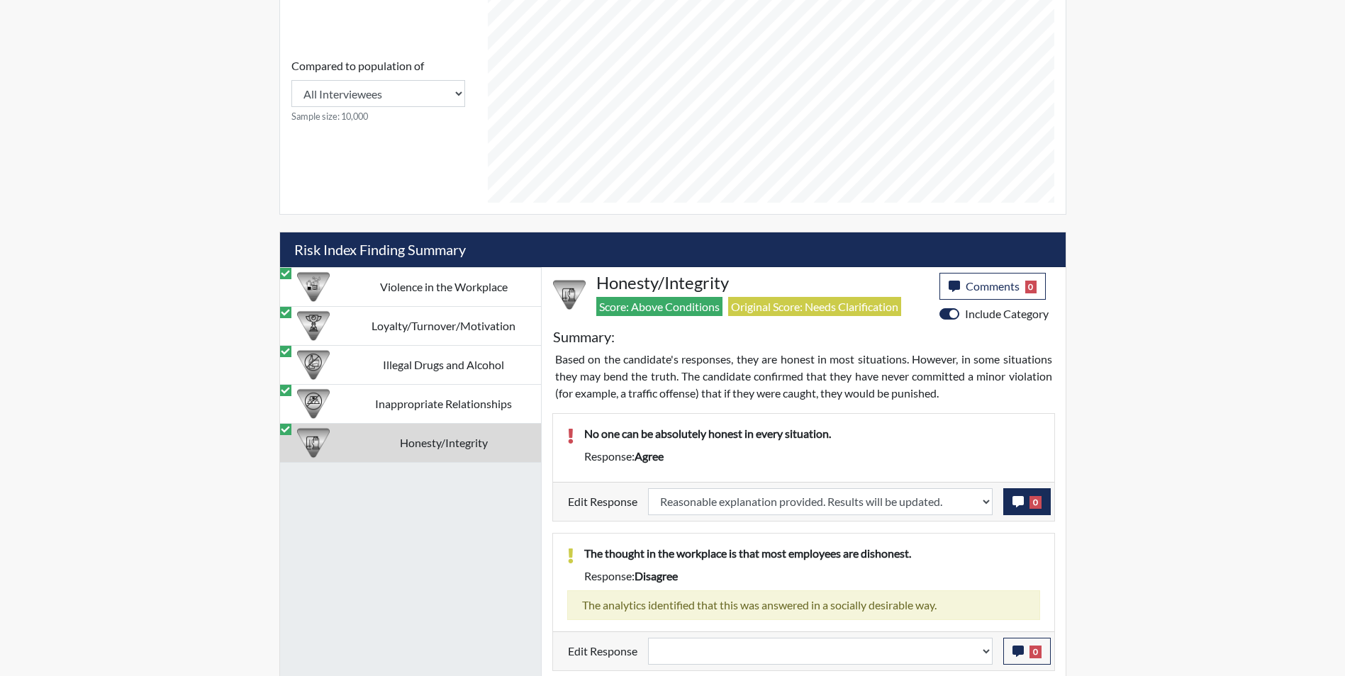
scroll to position [235, 589]
click at [1015, 506] on icon "button" at bounding box center [1018, 501] width 11 height 11
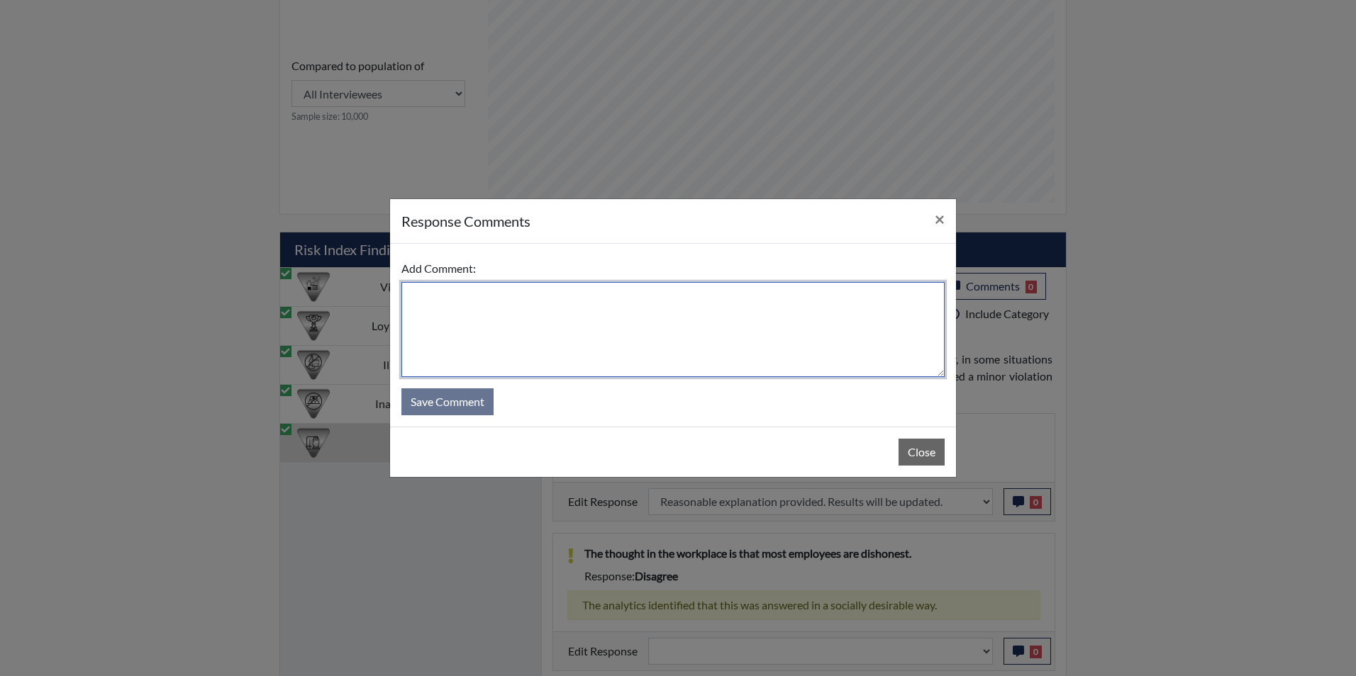
click at [442, 302] on textarea at bounding box center [672, 329] width 543 height 95
type textarea "Applicant disagrees"
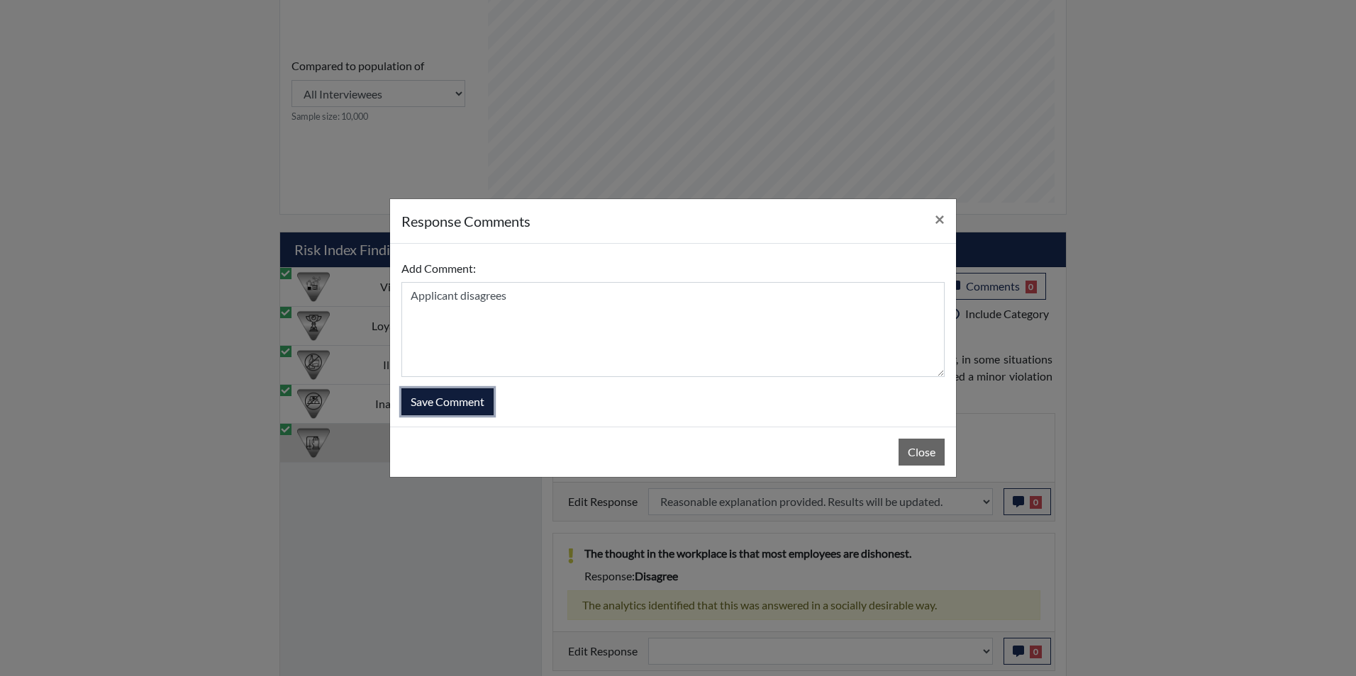
click at [474, 399] on button "Save Comment" at bounding box center [447, 402] width 92 height 27
select select
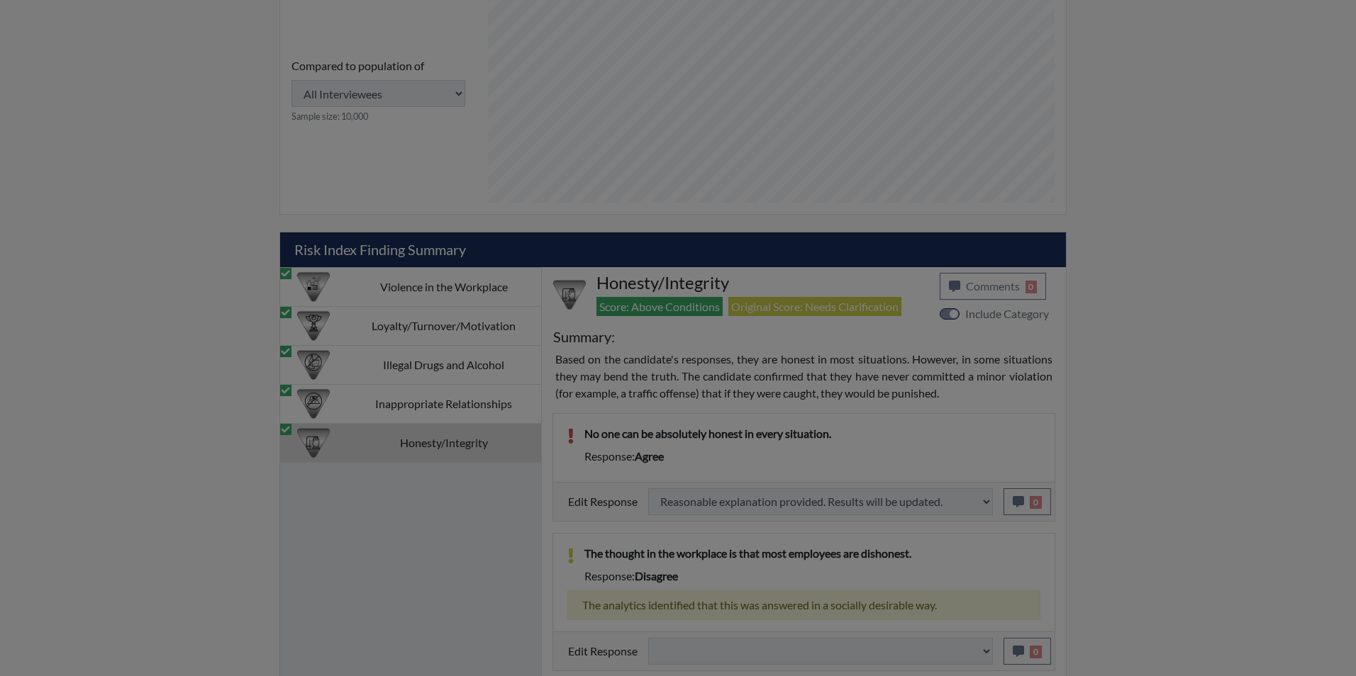
select select
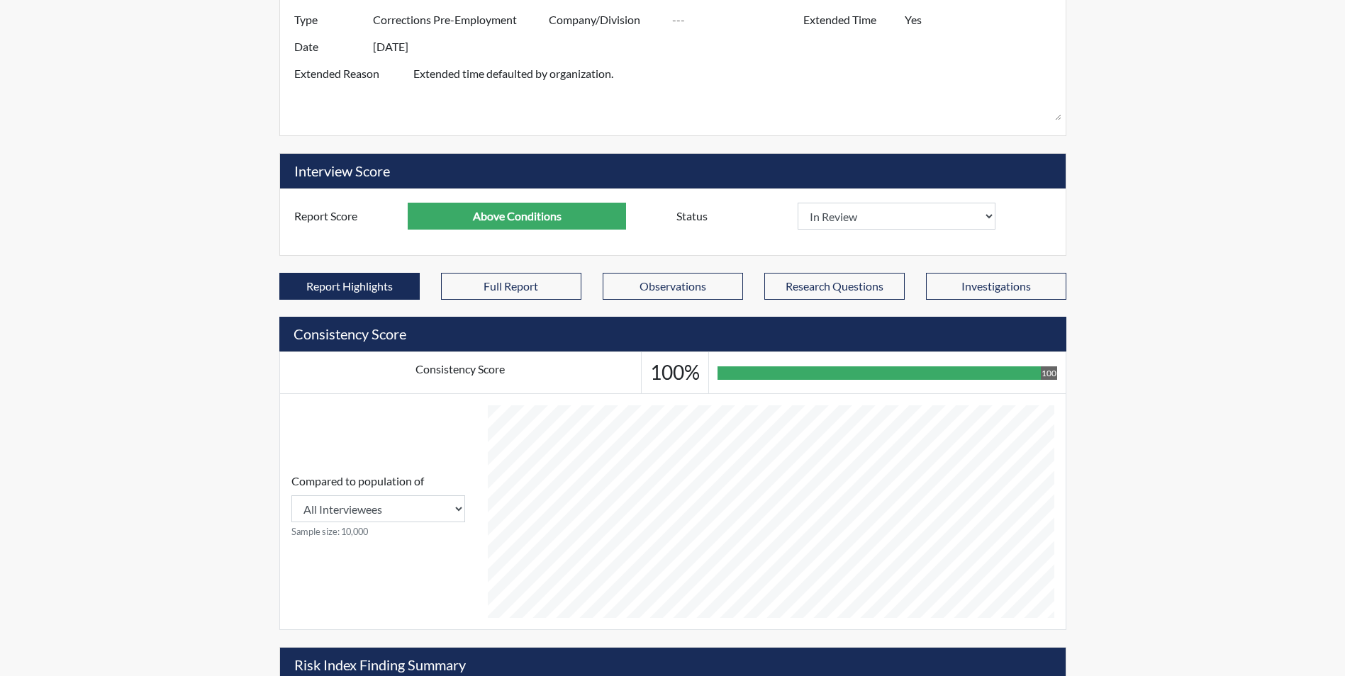
scroll to position [191, 0]
